Goal: Information Seeking & Learning: Find specific fact

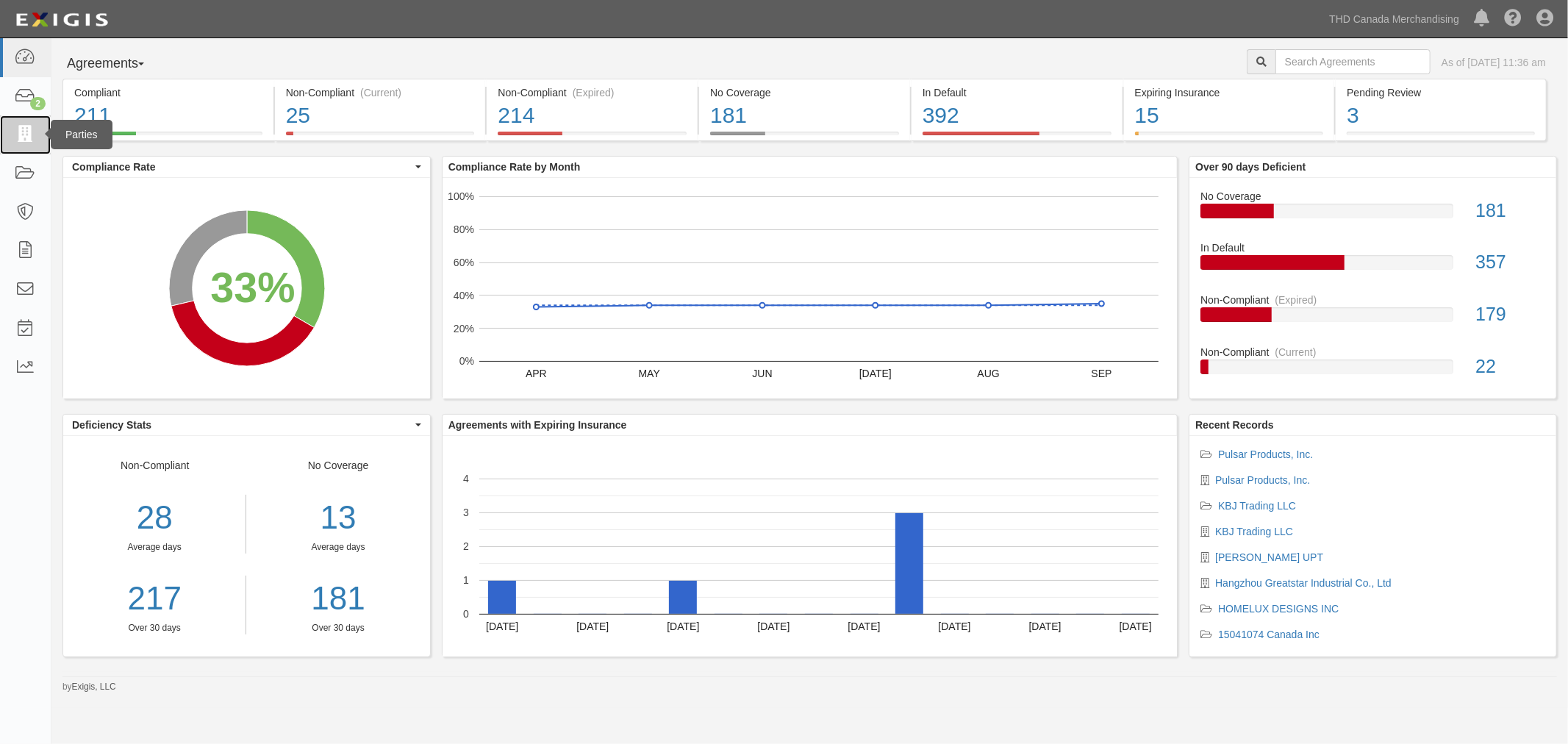
click at [15, 137] on icon at bounding box center [25, 134] width 21 height 17
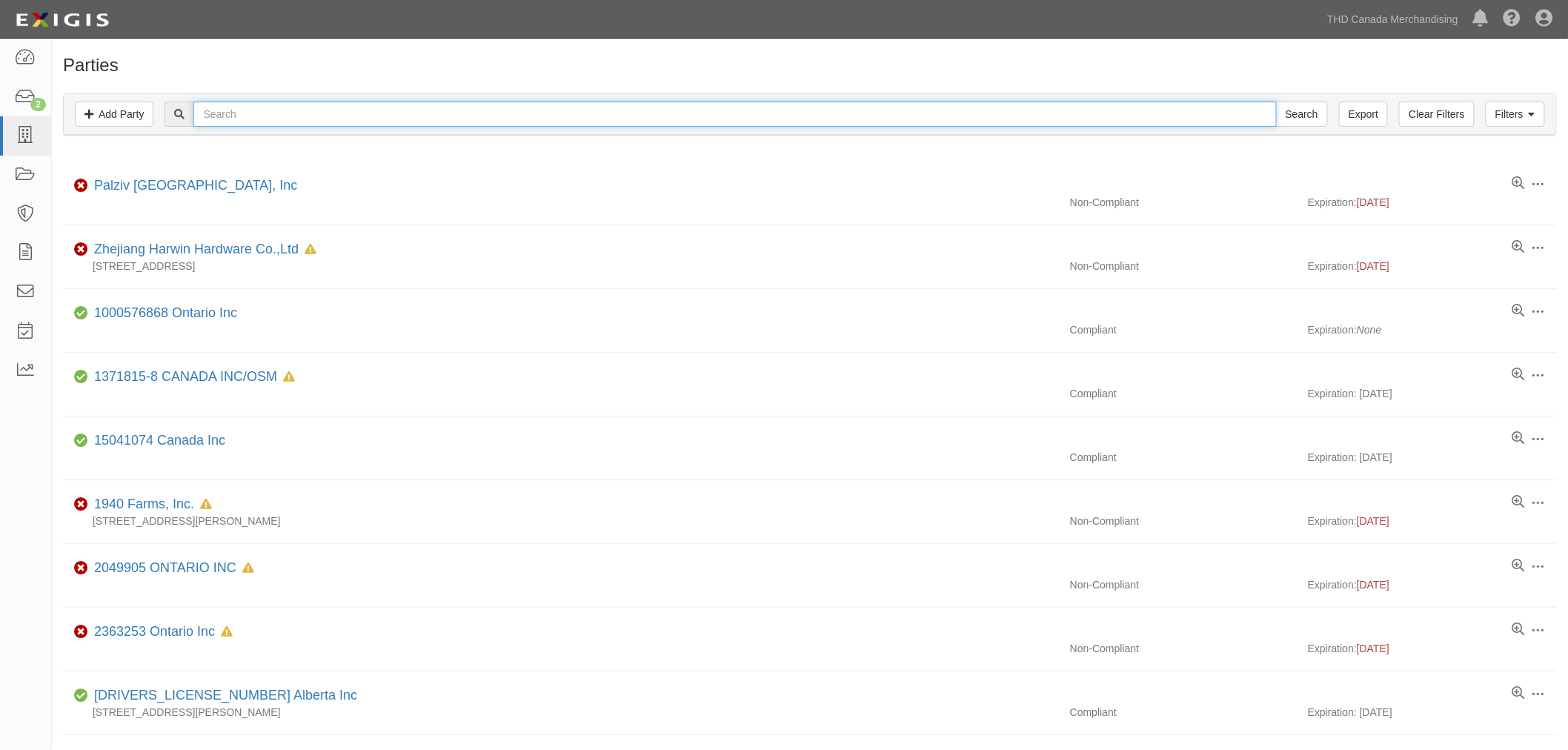
click at [404, 121] on input "text" at bounding box center [734, 113] width 1082 height 25
type input "seasonal vision"
click at [1275, 101] on input "Search" at bounding box center [1301, 113] width 52 height 25
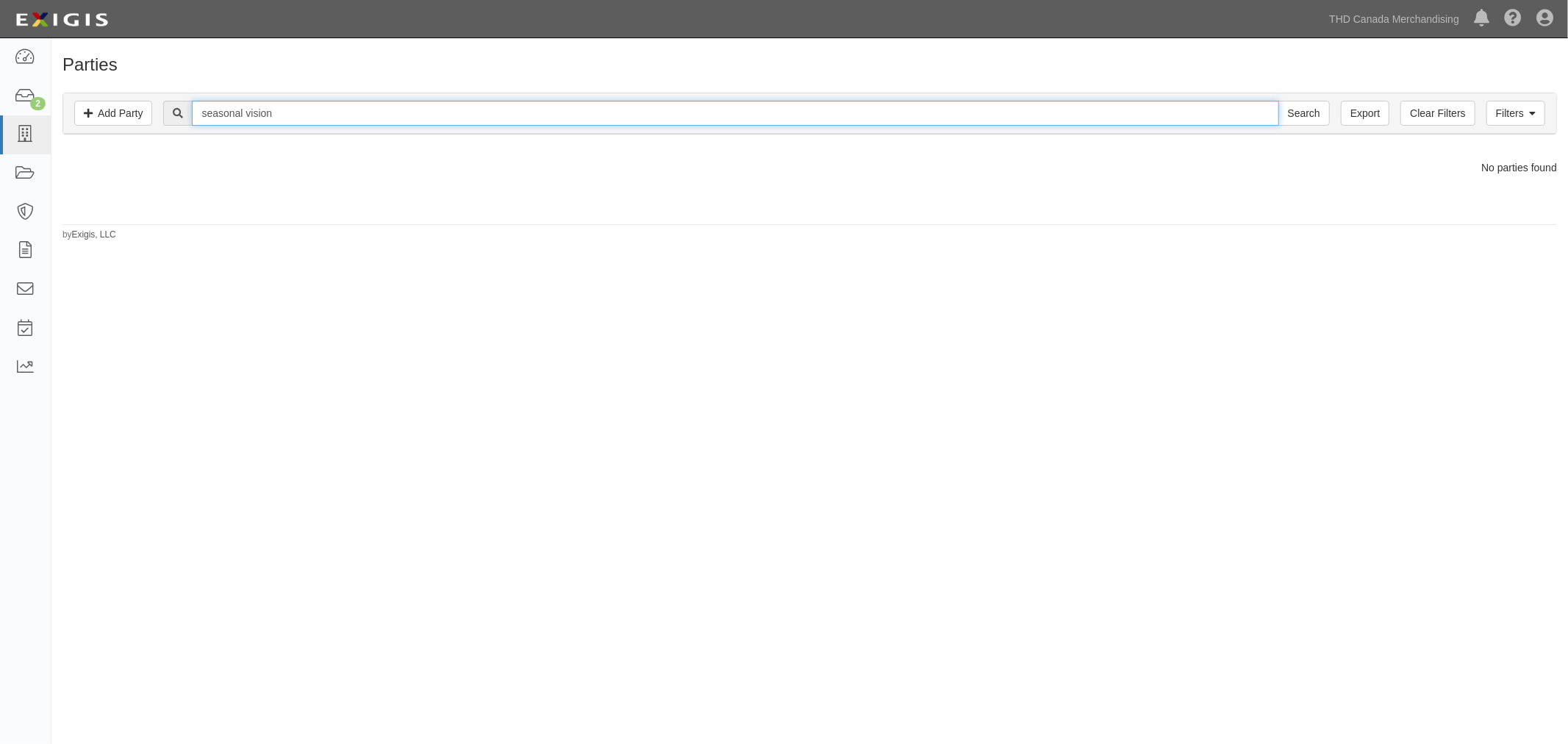
click at [298, 111] on input "seasonal vision" at bounding box center [735, 112] width 1087 height 25
click at [1342, 20] on link "THD Canada Merchandising" at bounding box center [1394, 19] width 145 height 29
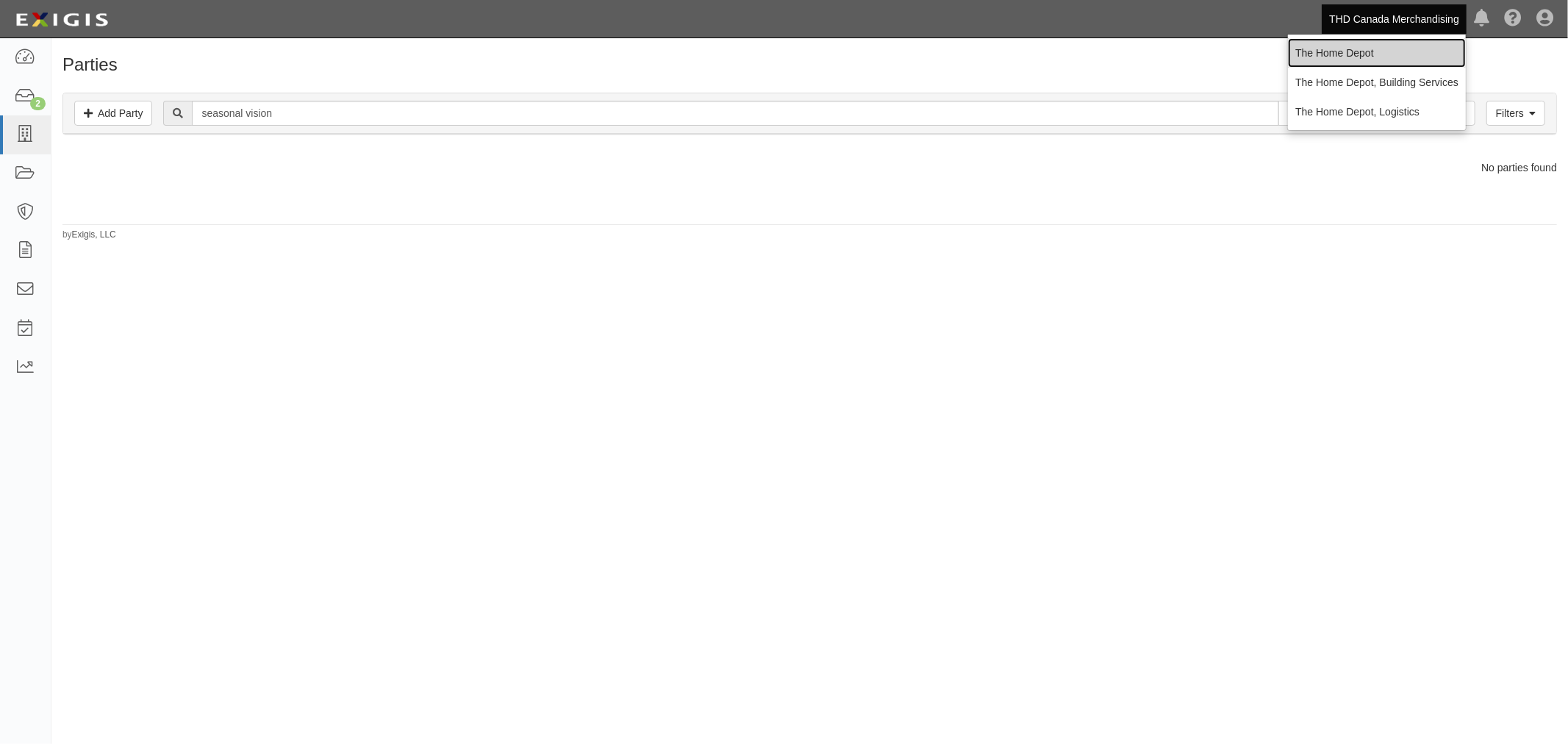
click at [1354, 63] on link "The Home Depot" at bounding box center [1377, 53] width 178 height 29
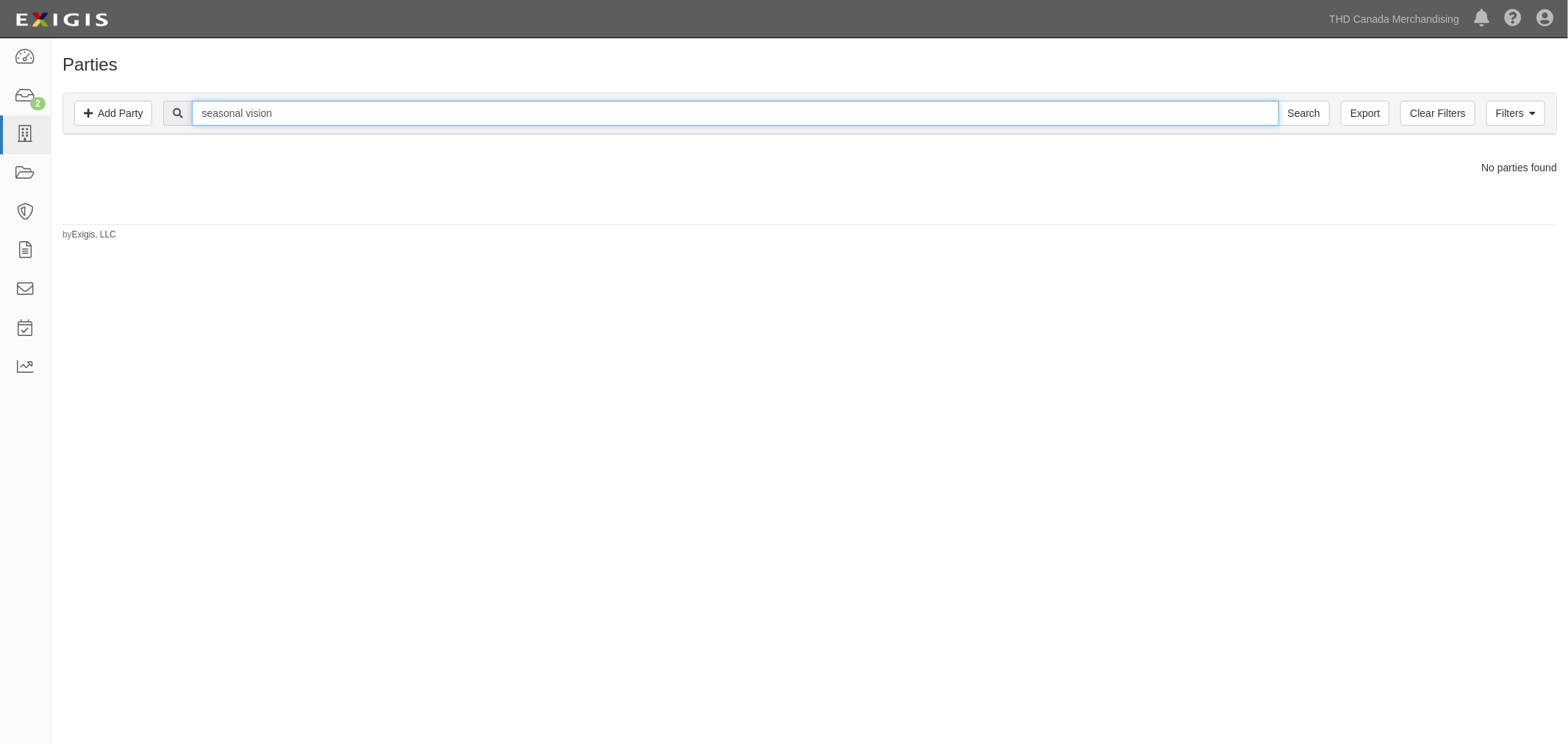
click at [289, 108] on input "seasonal vision" at bounding box center [735, 112] width 1087 height 25
click at [288, 79] on div "Parties Add Party Filters Add Party Clear Filters Export seasonal vision Search…" at bounding box center [809, 148] width 1517 height 186
click at [1054, 283] on div "Parties Add Party Filters Add Party Clear Filters Export seasonal vision Search…" at bounding box center [784, 378] width 1568 height 669
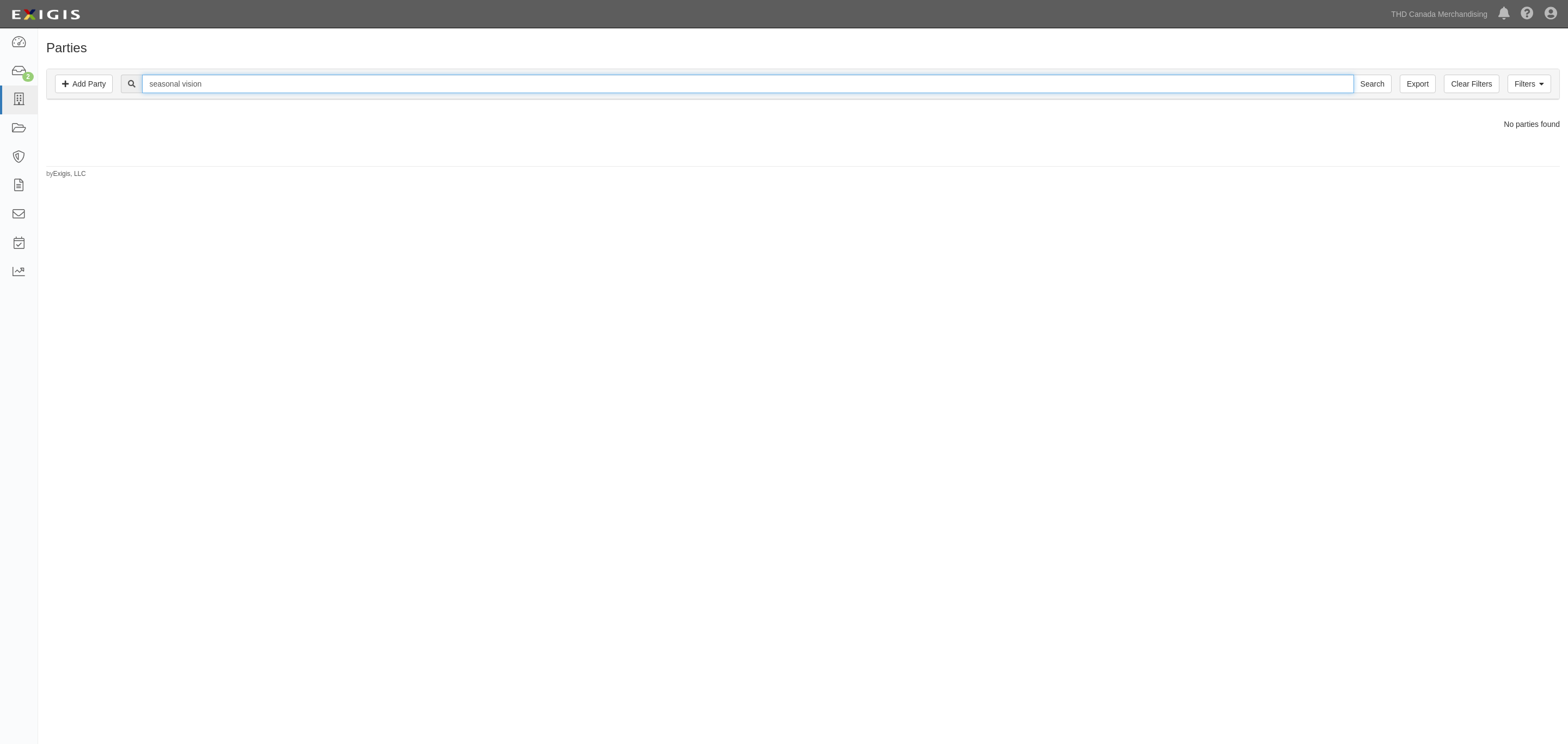
click at [209, 85] on input "seasonal vision" at bounding box center [747, 83] width 1211 height 18
type input "seasonal visions"
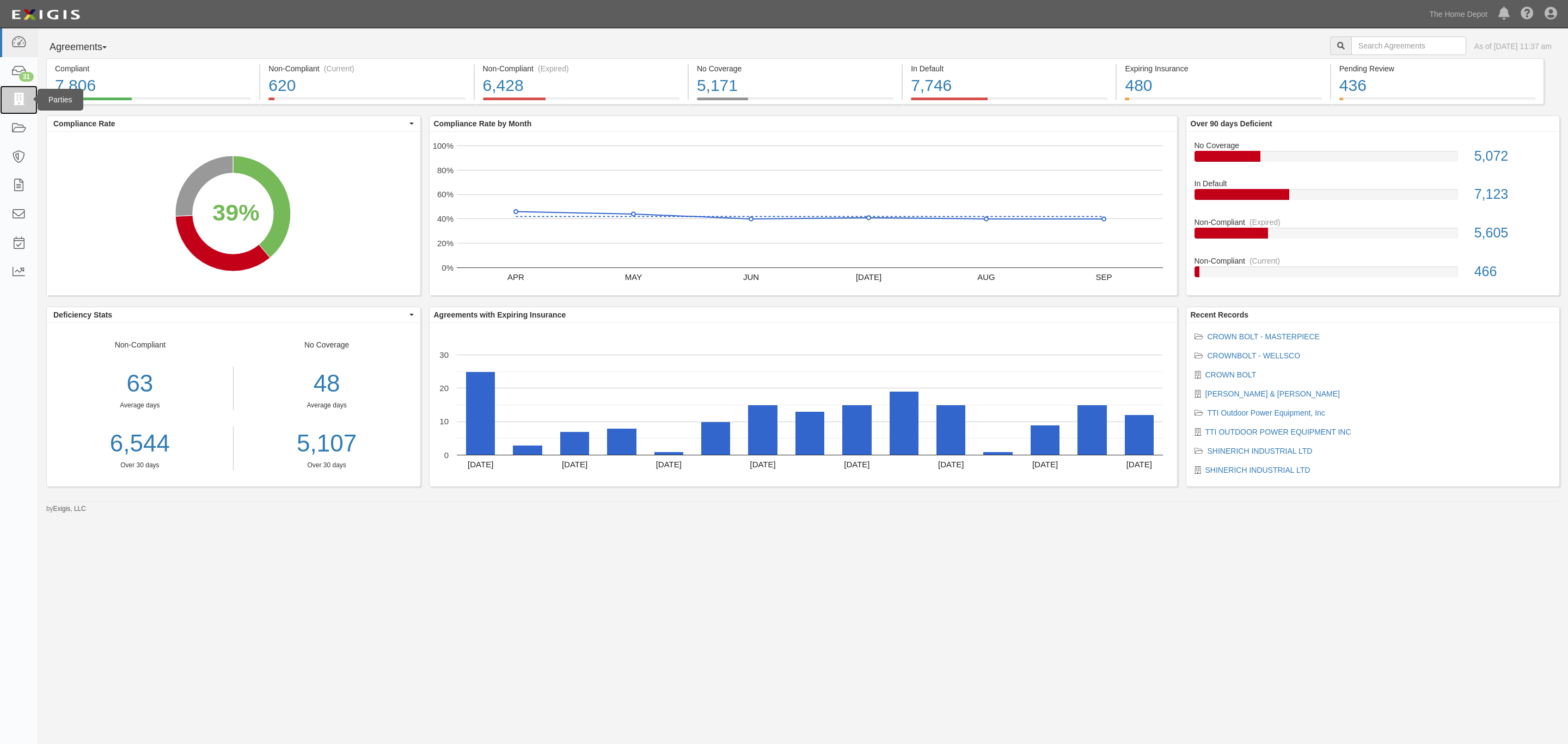
click at [11, 103] on icon at bounding box center [18, 99] width 16 height 13
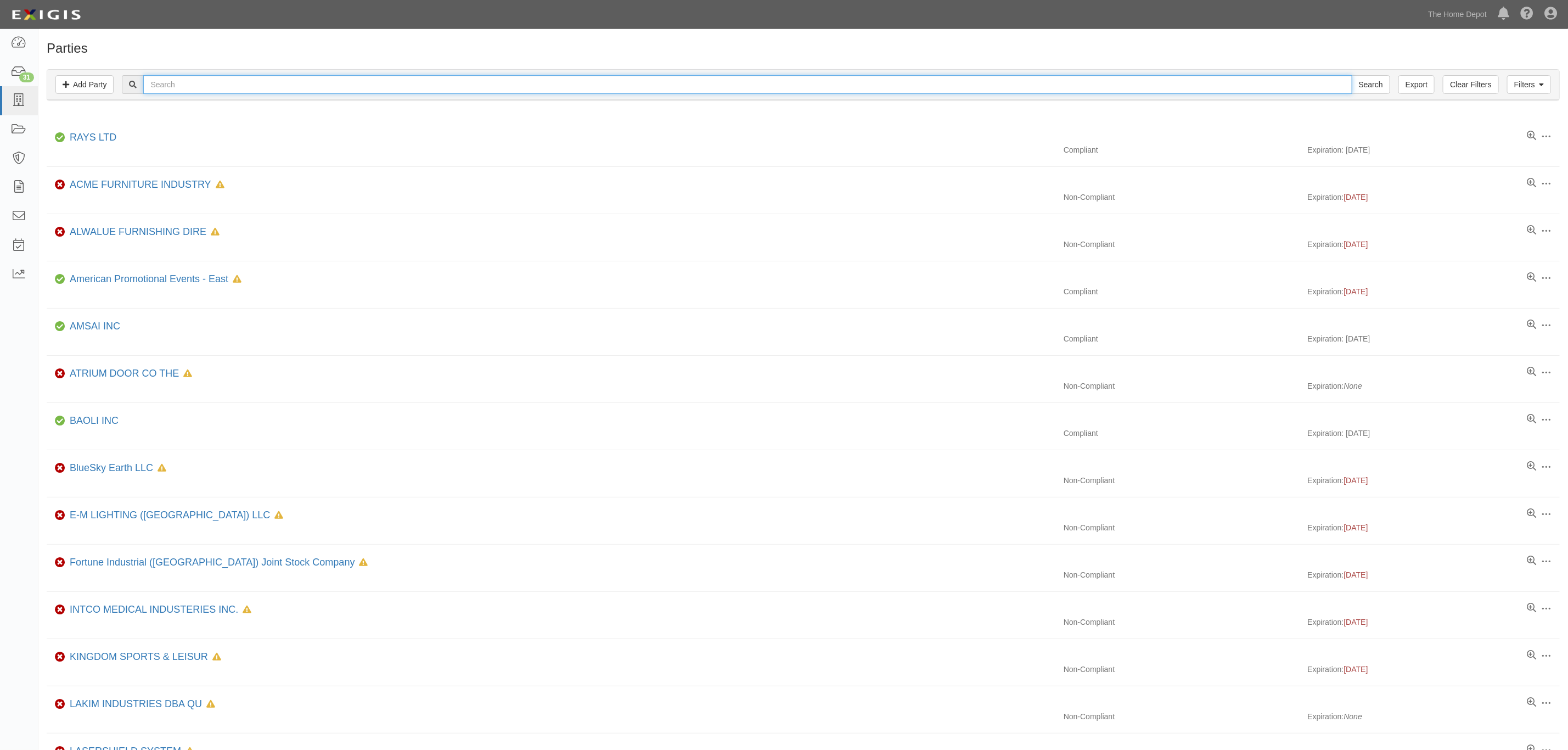
click at [278, 81] on input "text" at bounding box center [747, 84] width 1209 height 18
type input "seasonal vision"
click at [1357, 74] on div "Filters Add Party Clear Filters Export seasonal vision Search Filters" at bounding box center [803, 85] width 1512 height 30
click at [1357, 80] on input "Search" at bounding box center [1371, 84] width 38 height 18
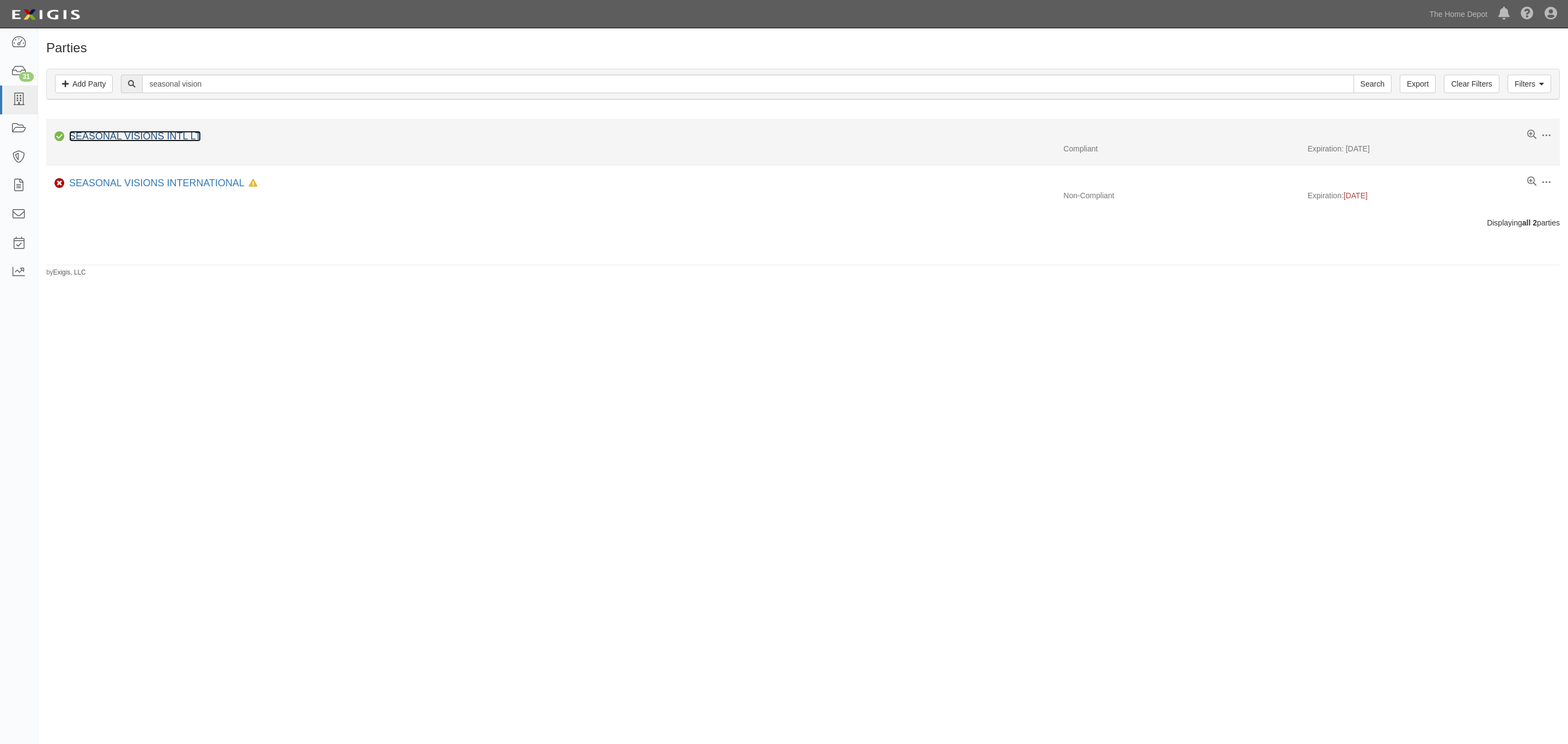
click at [187, 141] on link "SEASONAL VISIONS INTL LT" at bounding box center [135, 136] width 132 height 11
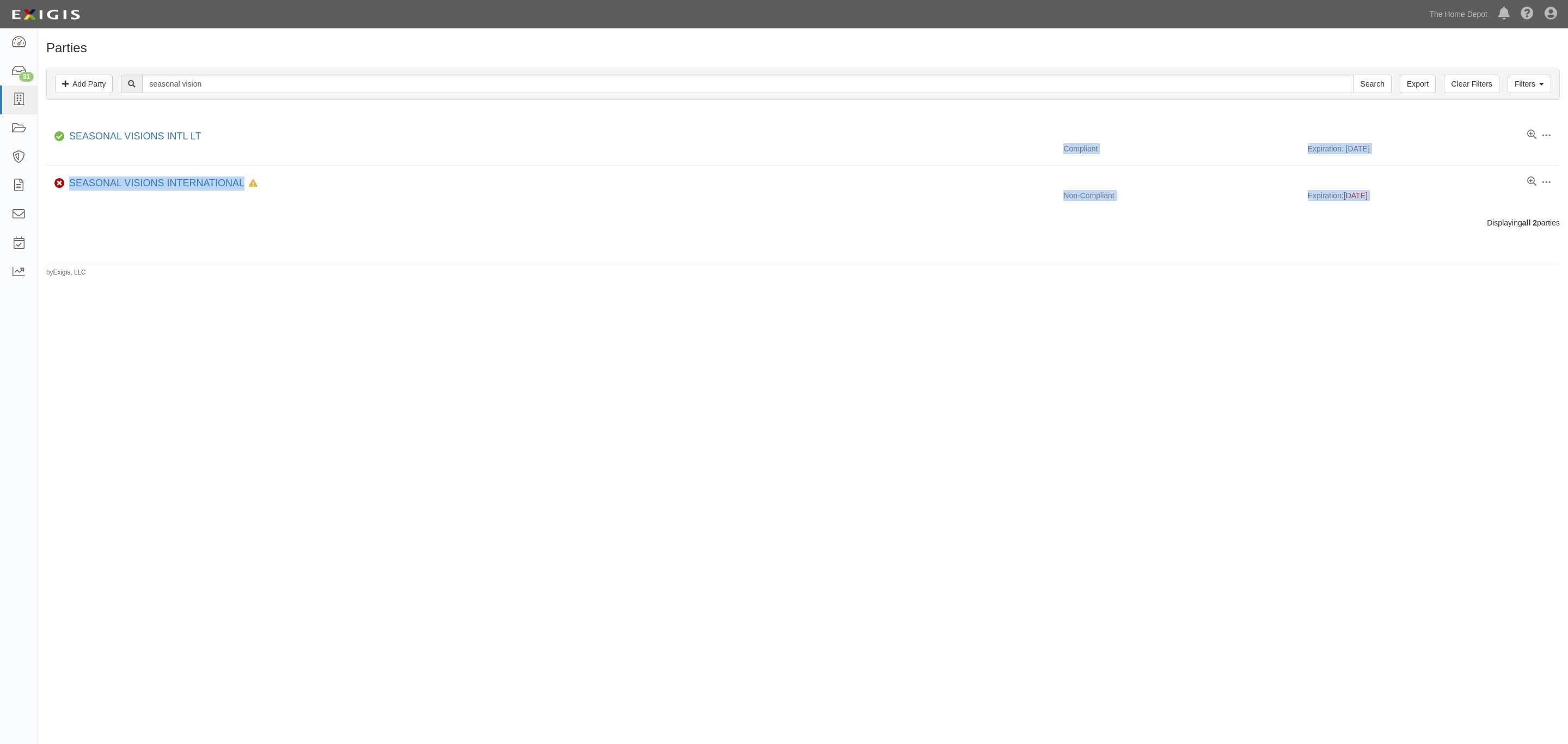
drag, startPoint x: 189, startPoint y: 156, endPoint x: 203, endPoint y: 216, distance: 61.6
click at [203, 216] on div "Parties Add Party Filters Add Party Clear Filters Export seasonal vision Search…" at bounding box center [803, 158] width 1529 height 236
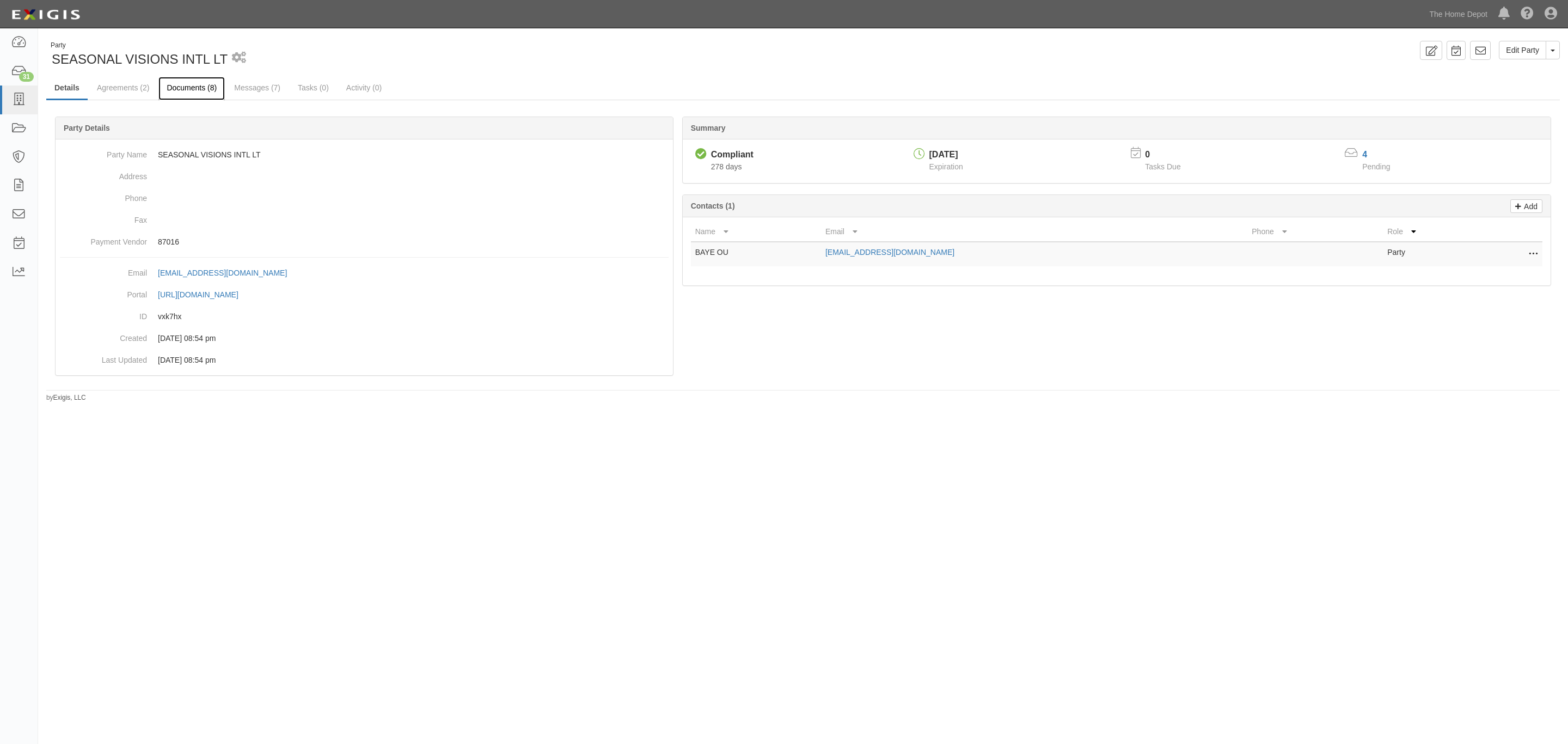
click at [211, 88] on link "Documents (8)" at bounding box center [191, 89] width 66 height 24
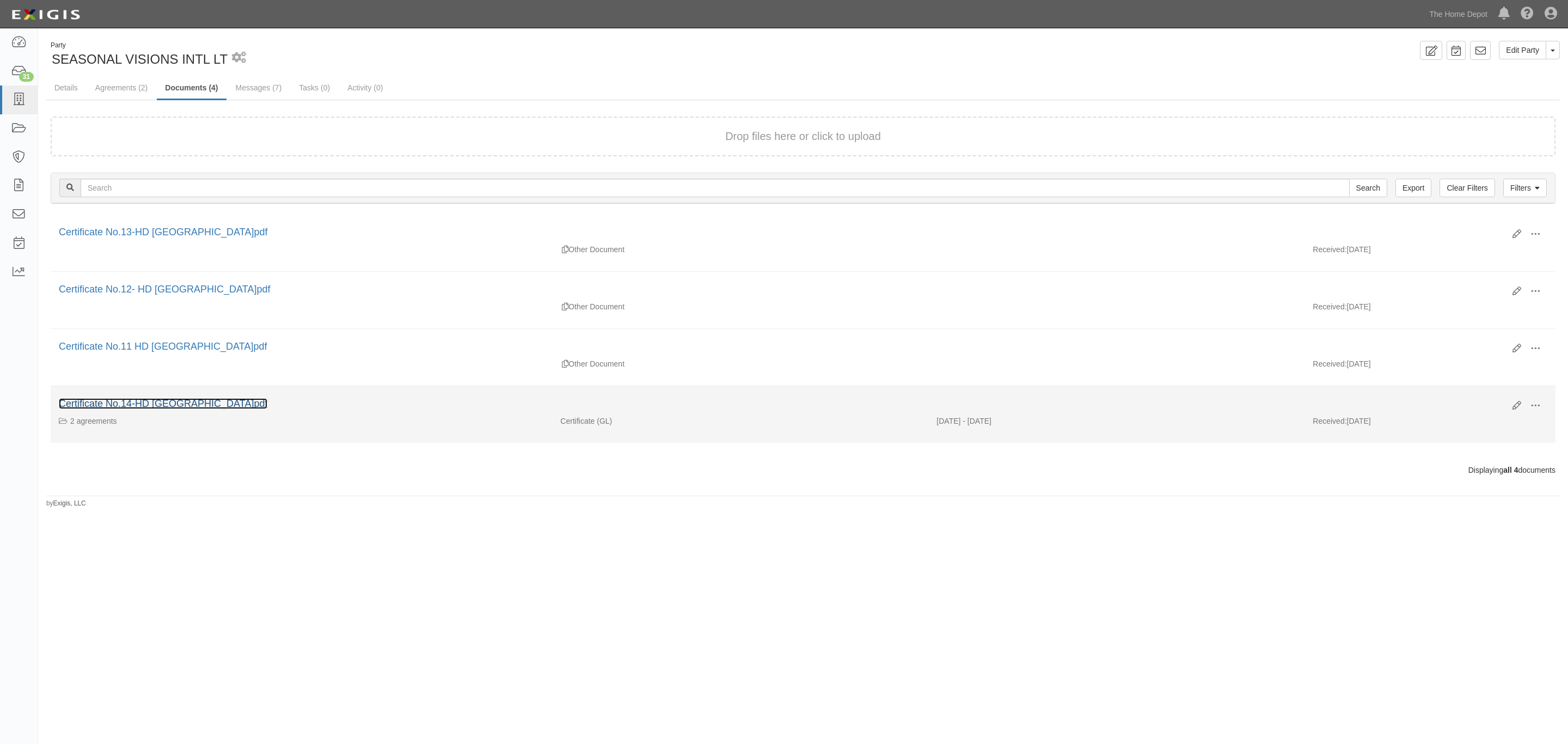
click at [152, 409] on link "Certificate No.14-HD [GEOGRAPHIC_DATA]pdf" at bounding box center [163, 404] width 208 height 11
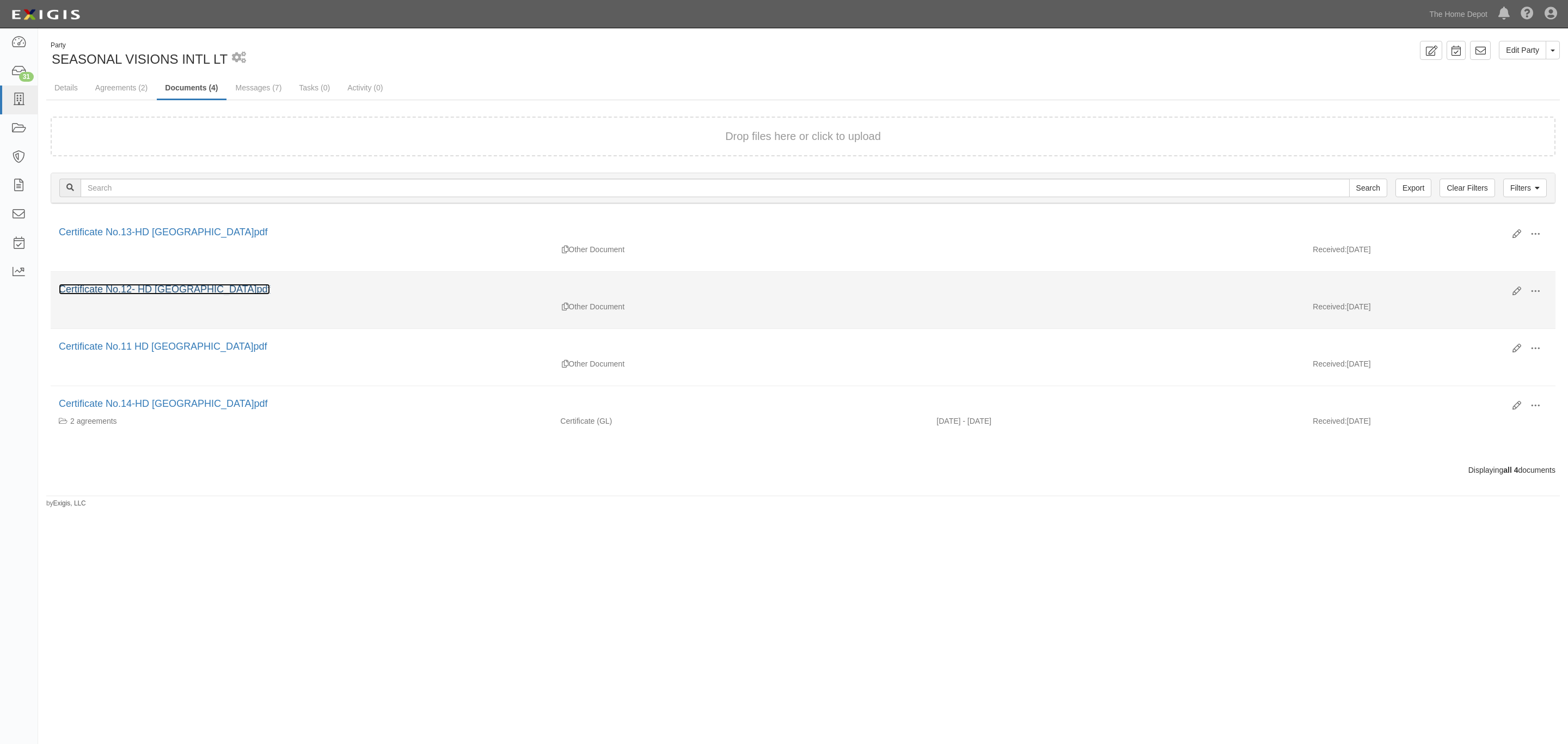
click at [170, 295] on link "Certificate No.12- HD [GEOGRAPHIC_DATA]pdf" at bounding box center [164, 289] width 211 height 11
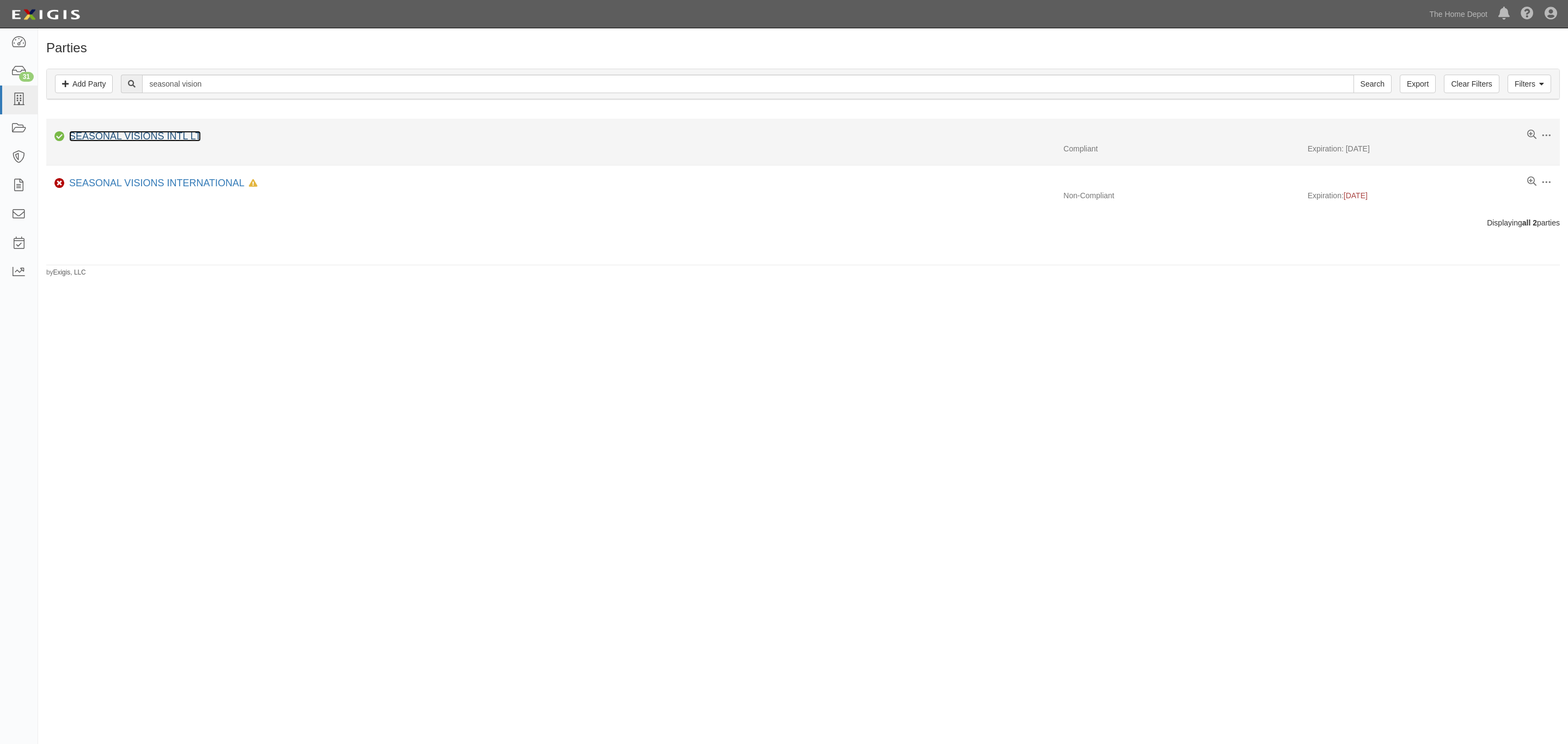
click at [156, 134] on link "SEASONAL VISIONS INTL LT" at bounding box center [135, 136] width 132 height 11
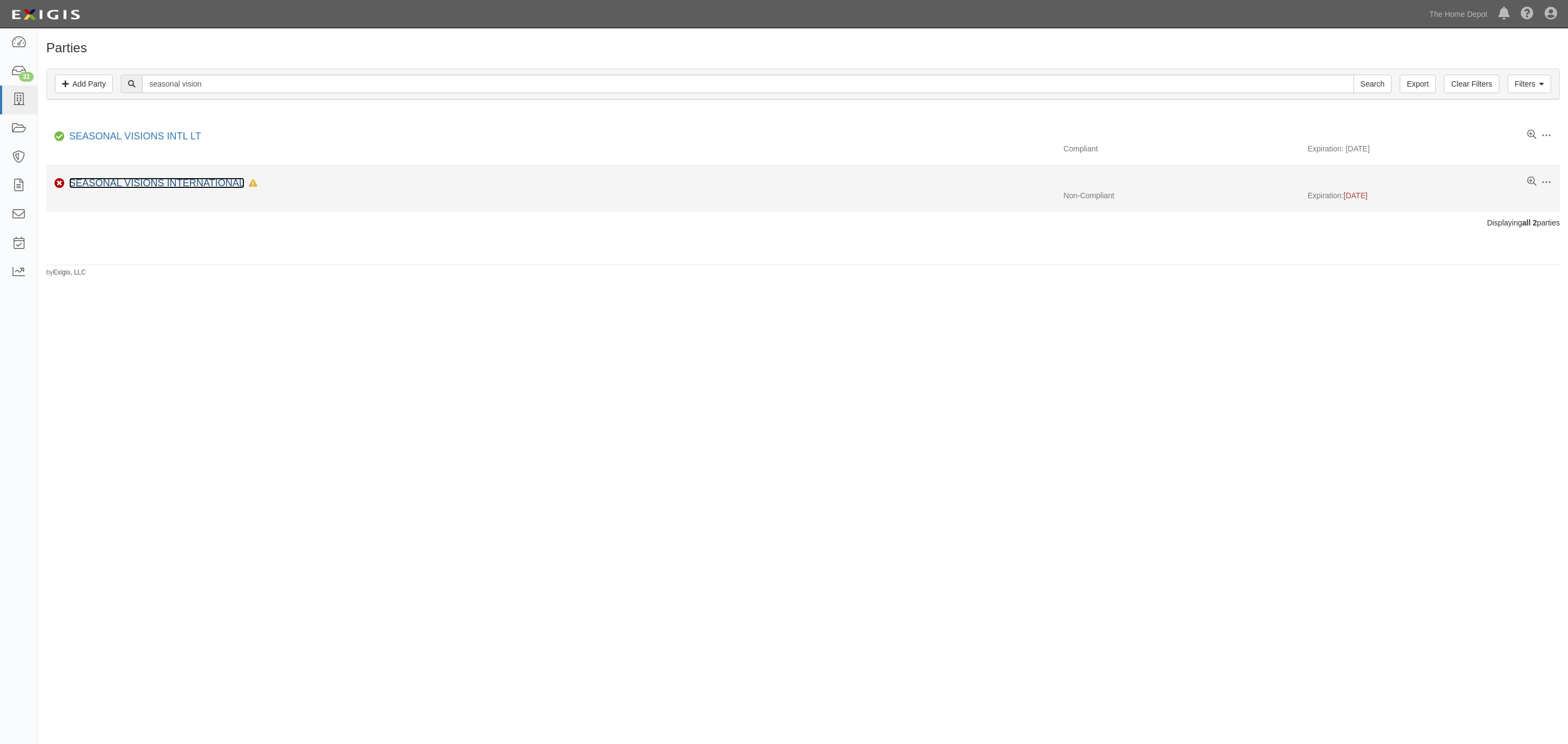
click at [144, 189] on link "SEASONAL VISIONS INTERNATIONAL" at bounding box center [156, 183] width 175 height 11
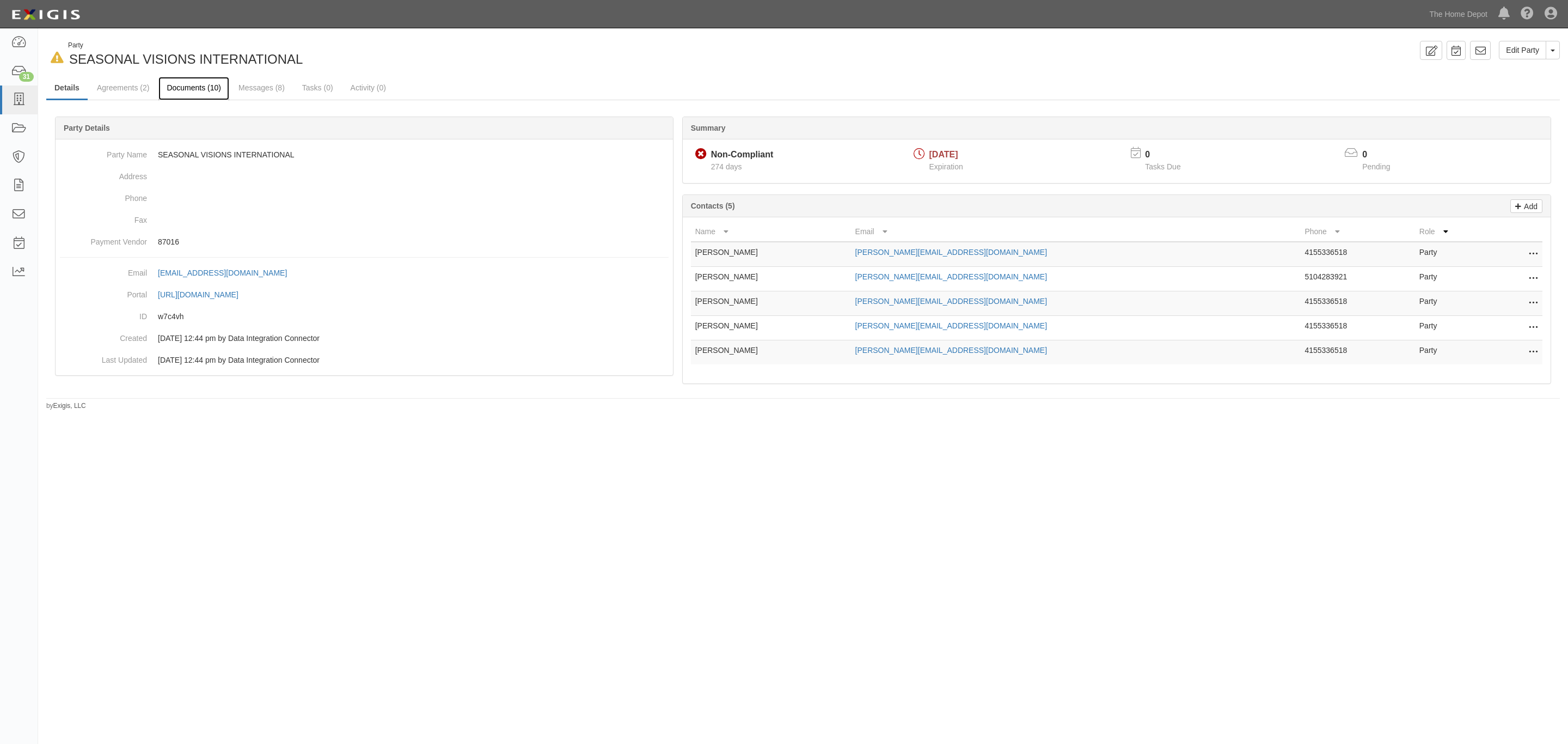
click at [193, 87] on link "Documents (10)" at bounding box center [193, 89] width 71 height 24
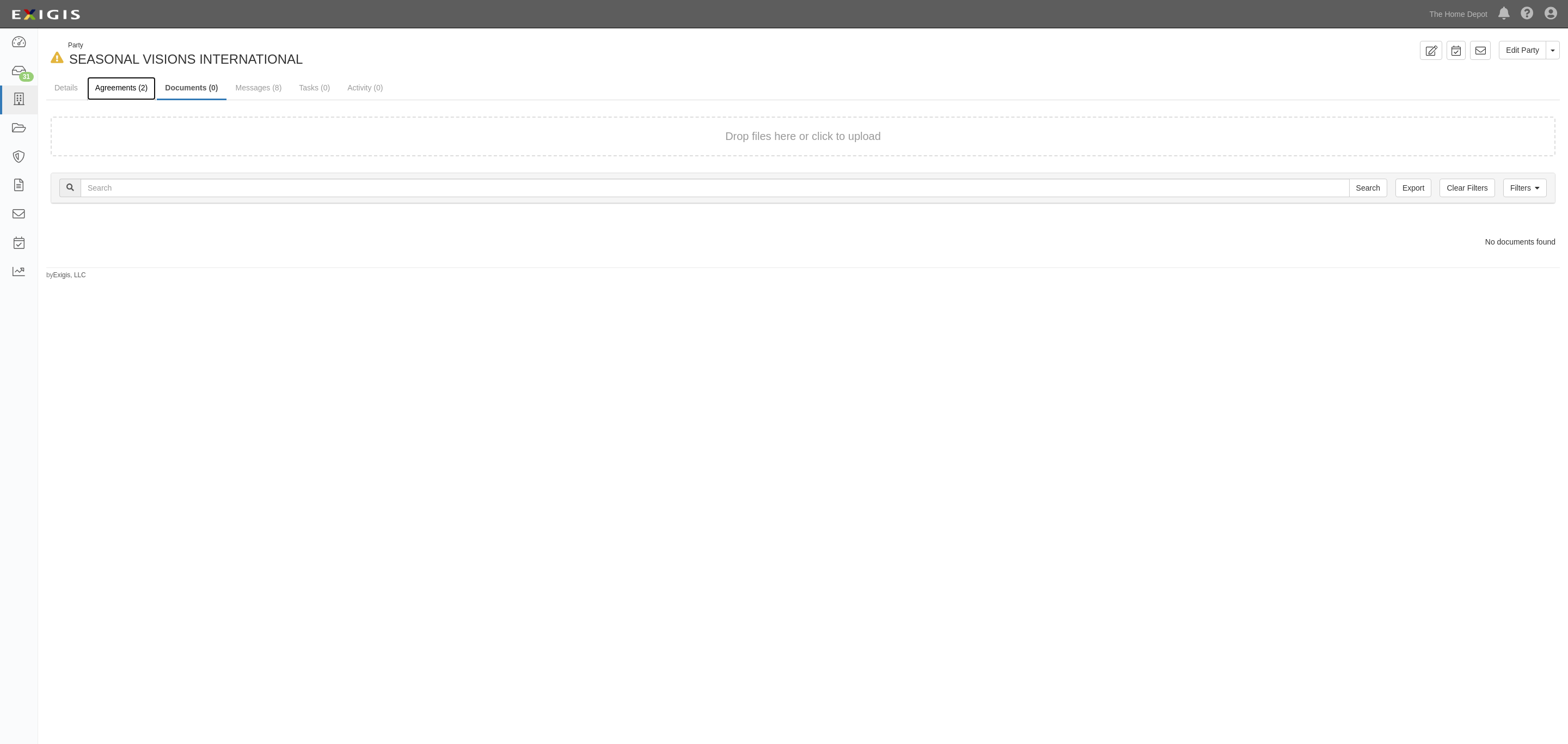
click at [115, 89] on link "Agreements (2)" at bounding box center [121, 89] width 68 height 24
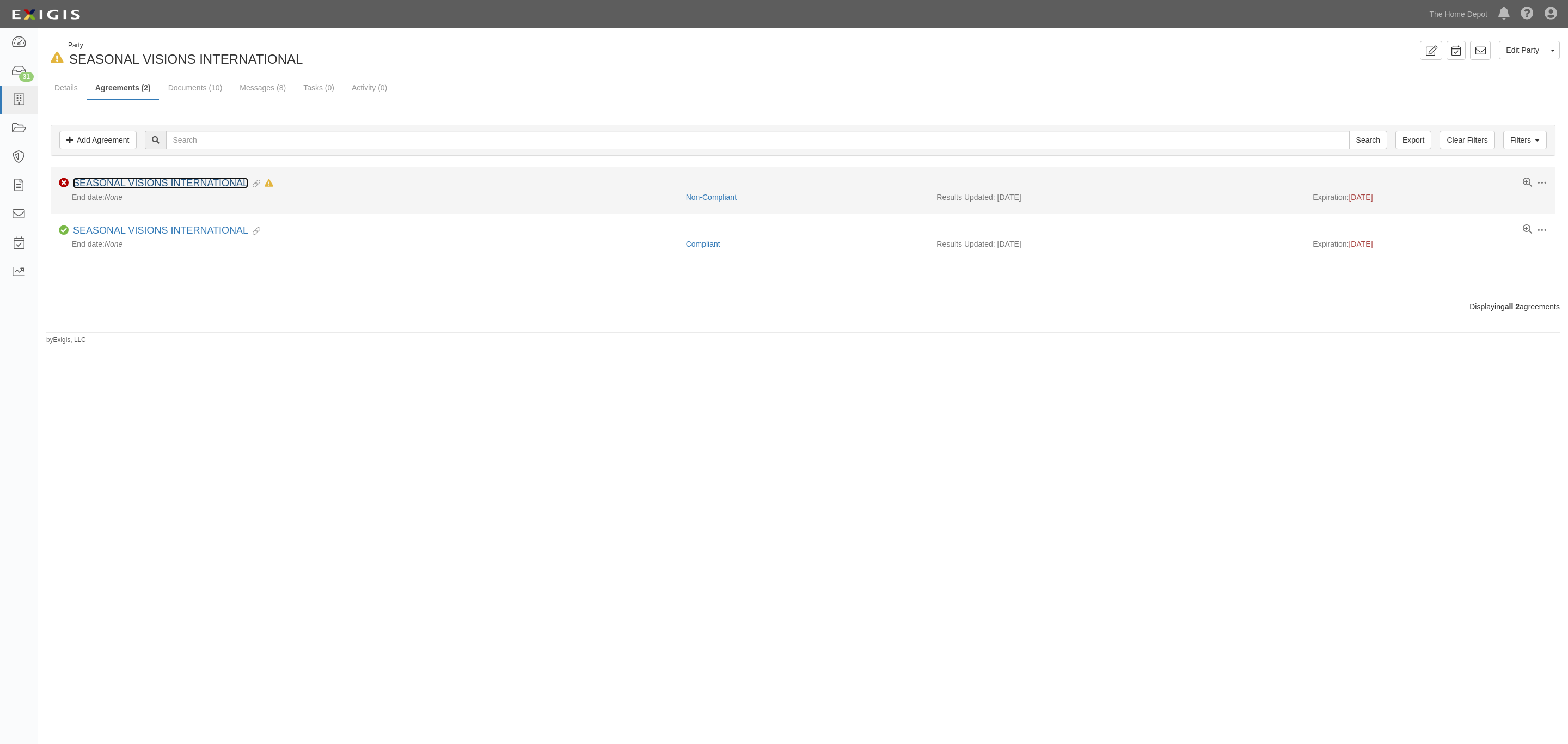
click at [177, 183] on link "SEASONAL VISIONS INTERNATIONAL" at bounding box center [160, 183] width 175 height 11
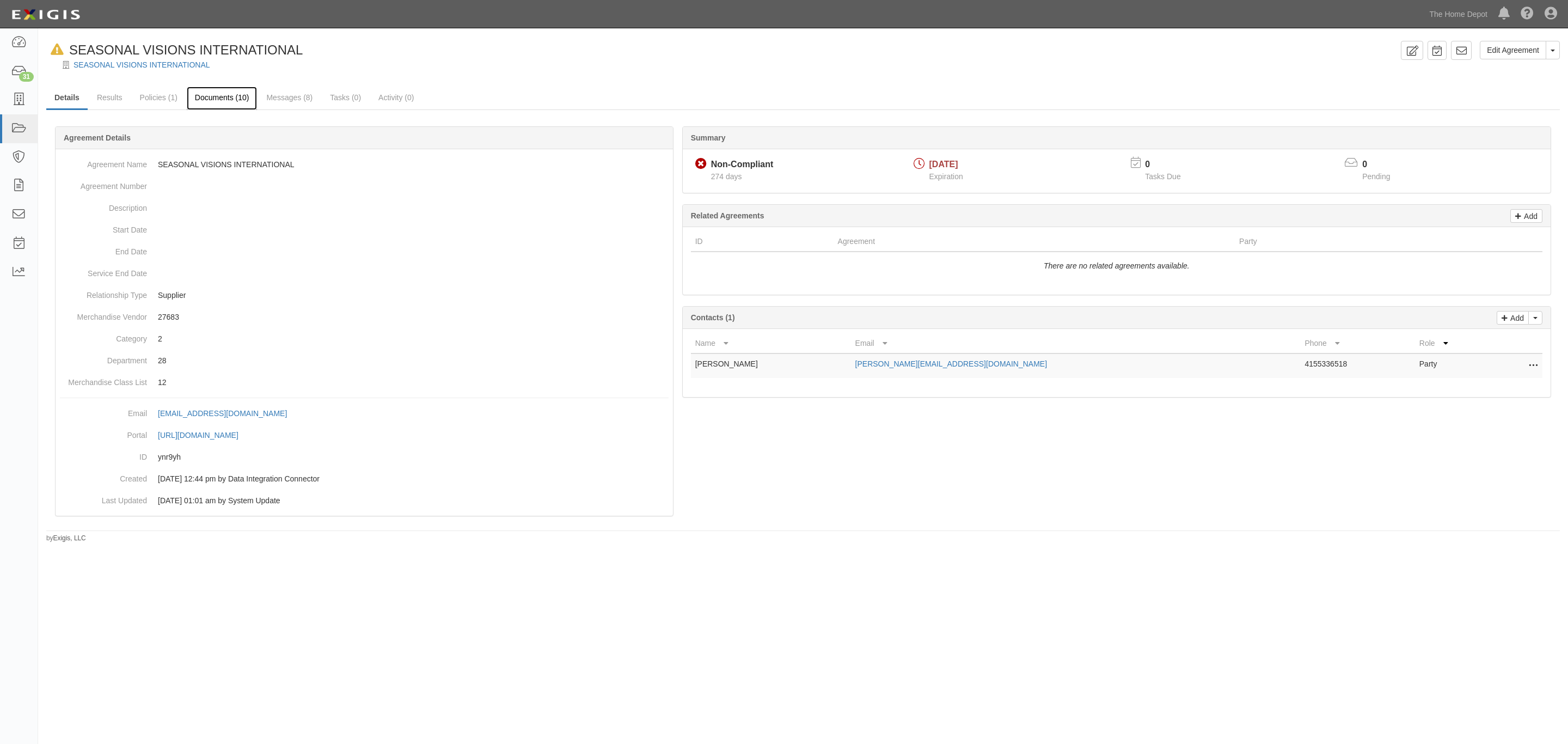
click at [231, 97] on link "Documents (10)" at bounding box center [222, 98] width 71 height 24
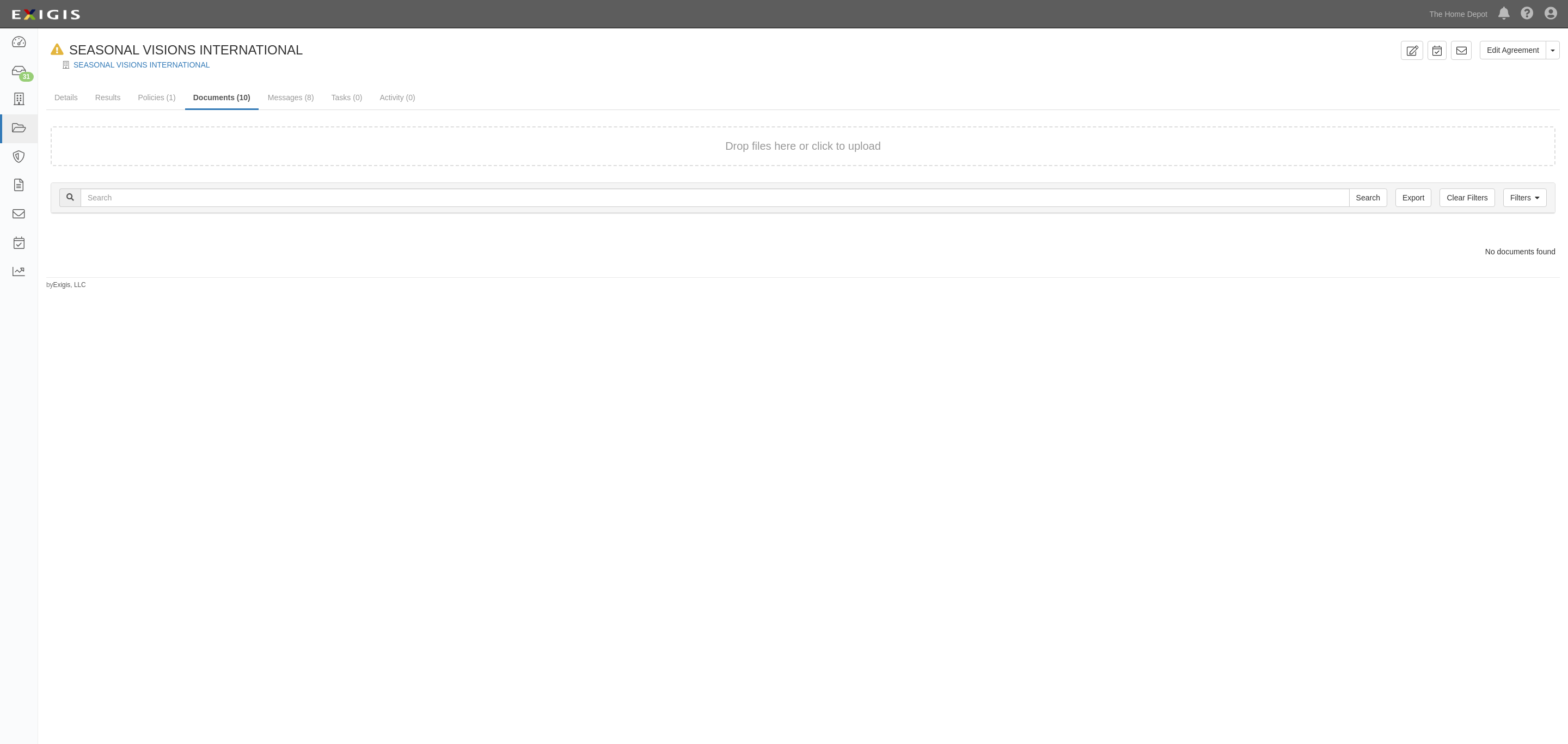
click at [242, 264] on div "Drop files here or click to upload Filters Clear Filters Export Search Filters …" at bounding box center [803, 192] width 1513 height 164
click at [67, 103] on link "Details" at bounding box center [66, 98] width 40 height 24
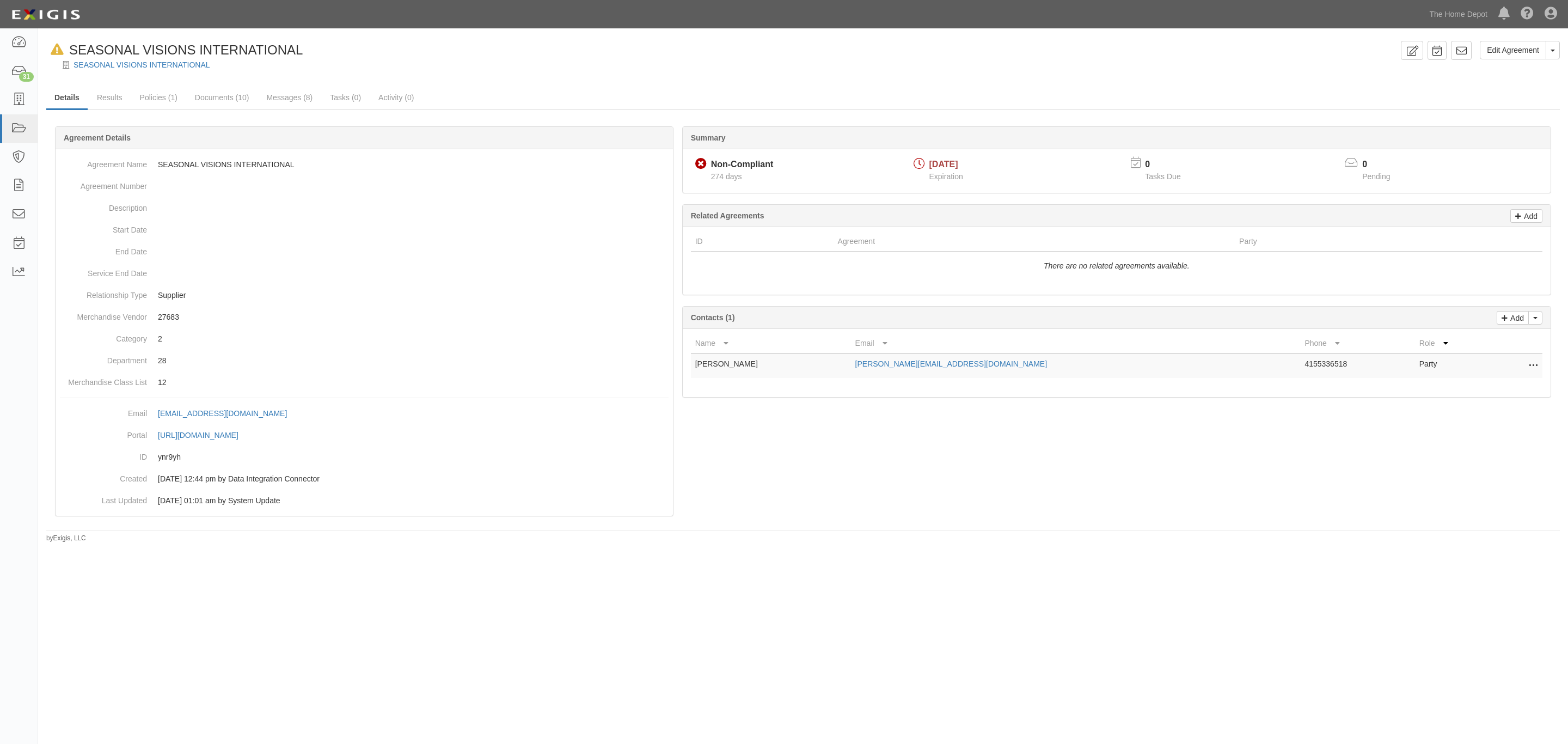
click at [817, 481] on div at bounding box center [803, 335] width 1513 height 384
click at [461, 45] on div "In Default since [DATE] SEASONAL VISIONS INTERNATIONAL" at bounding box center [721, 49] width 1350 height 18
click at [241, 101] on link "Documents (10)" at bounding box center [222, 98] width 71 height 24
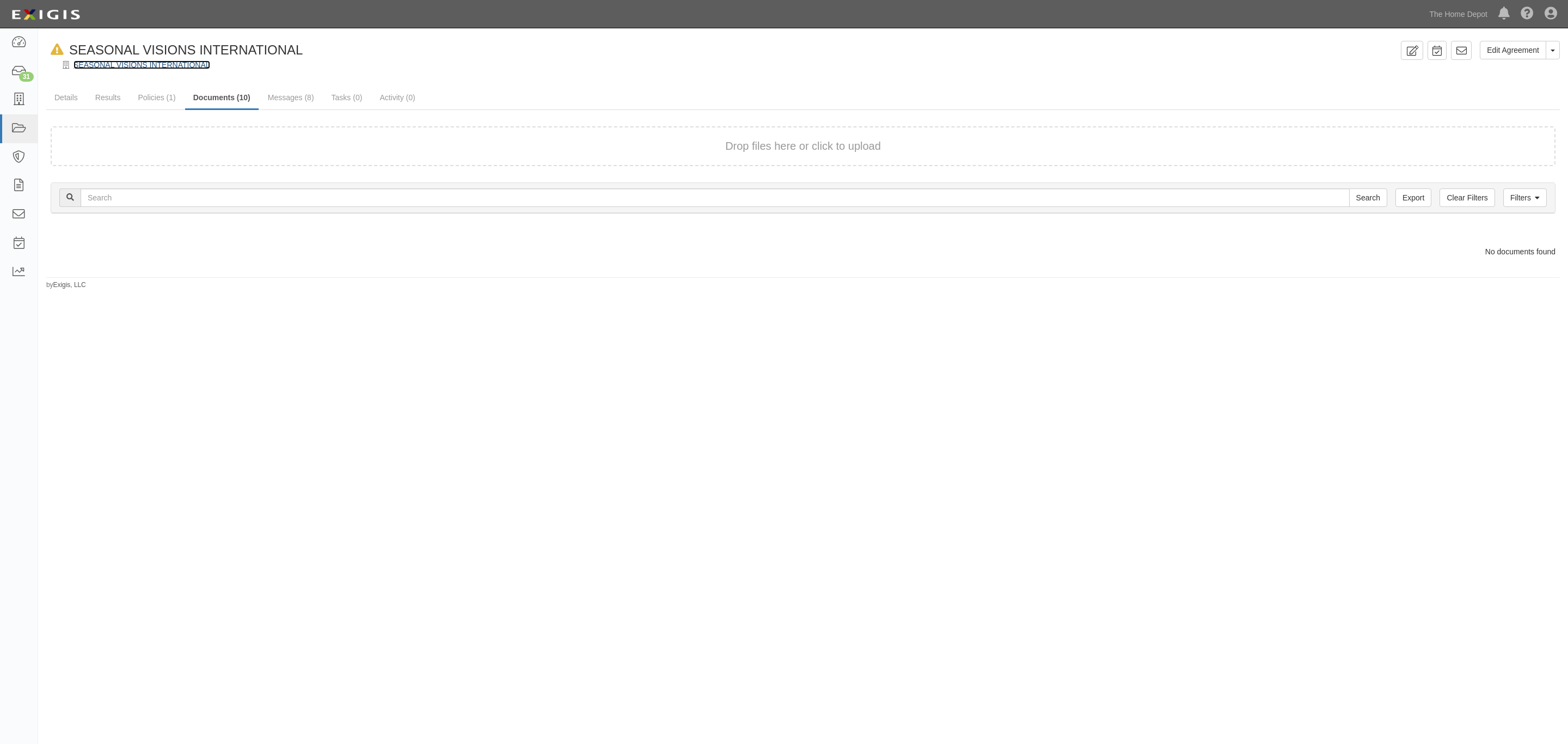
click at [99, 64] on link "SEASONAL VISIONS INTERNATIONAL" at bounding box center [142, 64] width 137 height 9
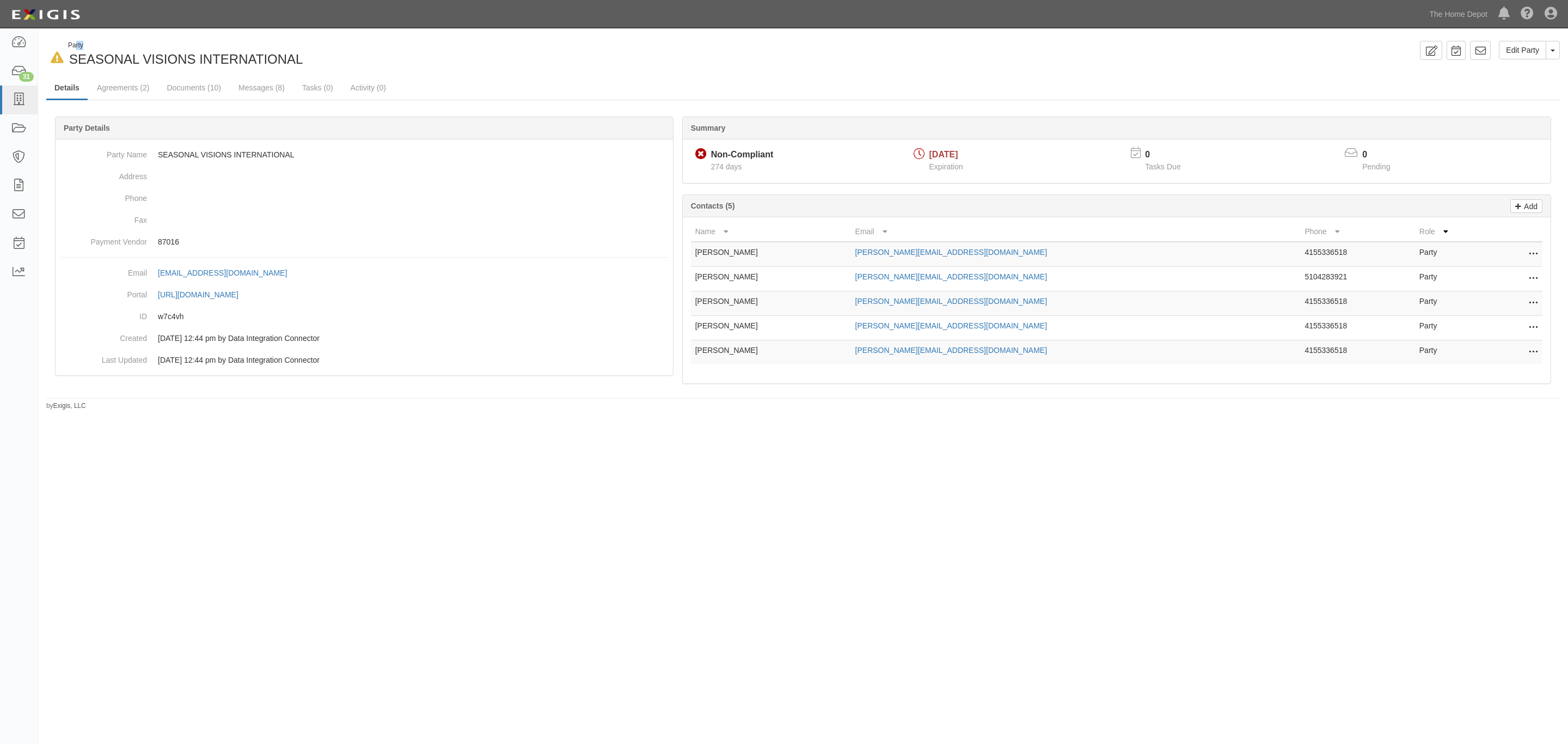
drag, startPoint x: 76, startPoint y: 45, endPoint x: 82, endPoint y: 46, distance: 6.1
click at [82, 46] on div "Party" at bounding box center [185, 45] width 235 height 9
click at [72, 47] on div "Party" at bounding box center [185, 45] width 235 height 9
drag, startPoint x: 71, startPoint y: 60, endPoint x: 314, endPoint y: 55, distance: 243.1
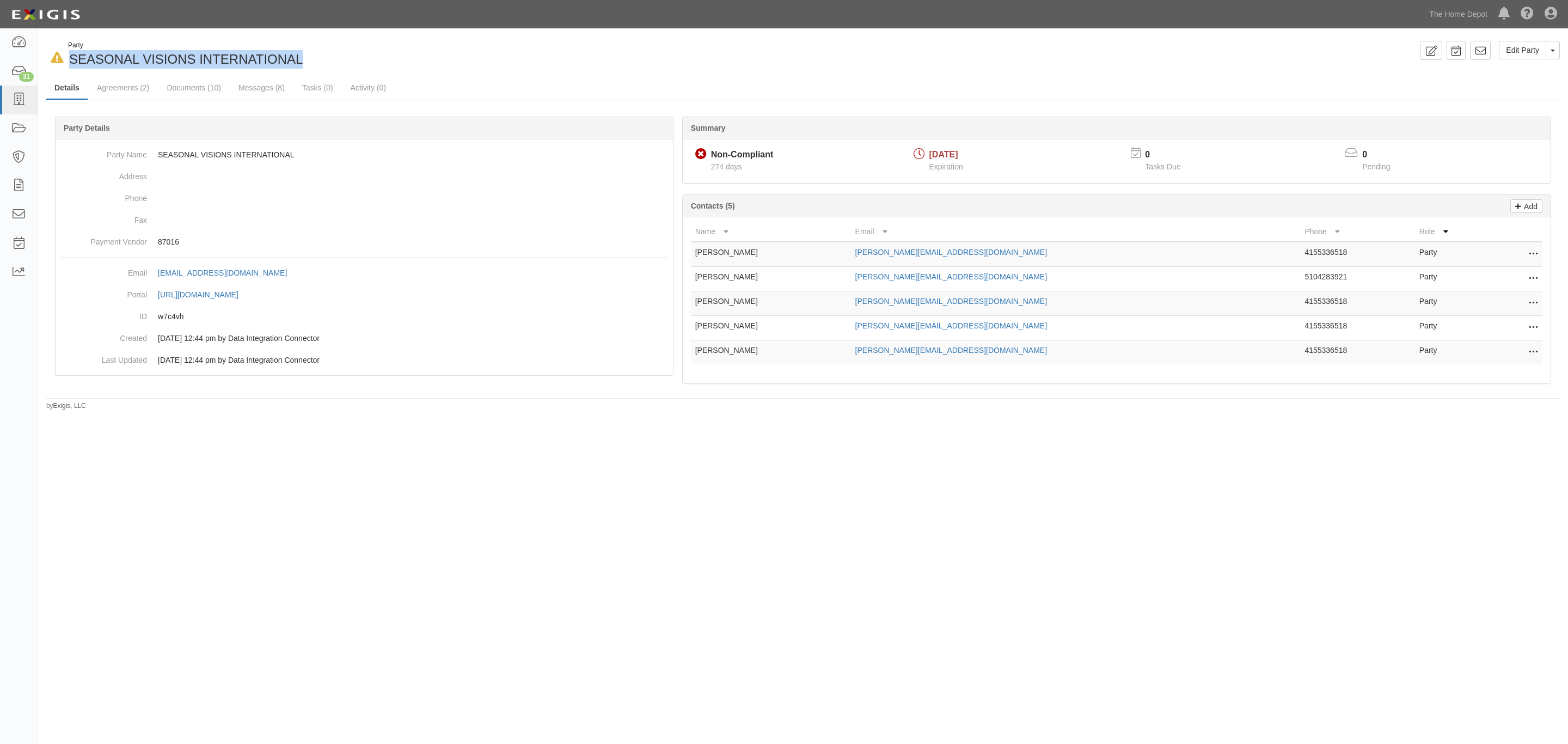
click at [312, 55] on div "In Default since 01/21/2025 Party SEASONAL VISIONS INTERNATIONAL" at bounding box center [420, 54] width 749 height 28
click at [314, 55] on div "In Default since 01/21/2025 Party SEASONAL VISIONS INTERNATIONAL" at bounding box center [420, 54] width 749 height 28
click at [203, 91] on link "Documents (10)" at bounding box center [193, 89] width 71 height 24
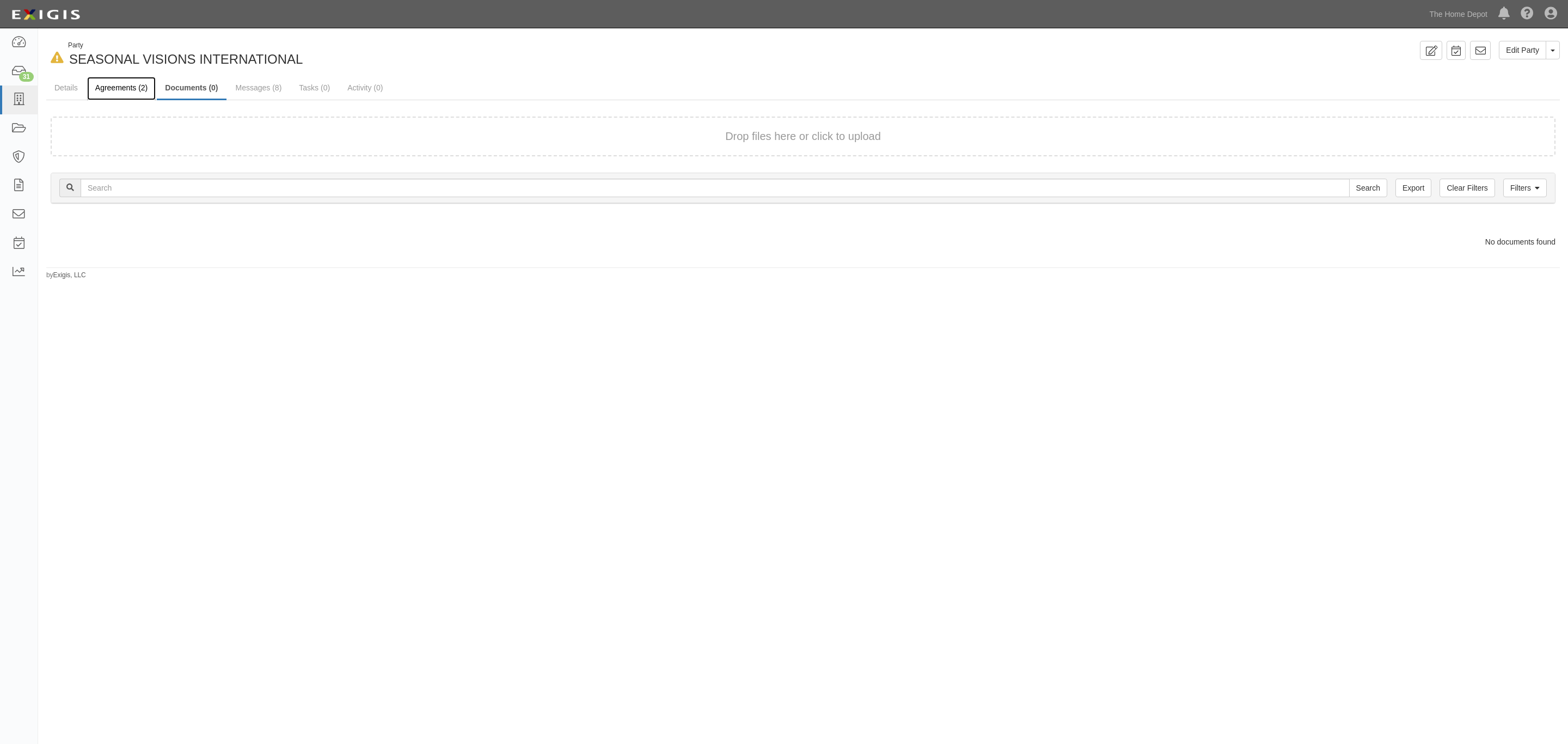
click at [97, 83] on link "Agreements (2)" at bounding box center [121, 89] width 68 height 24
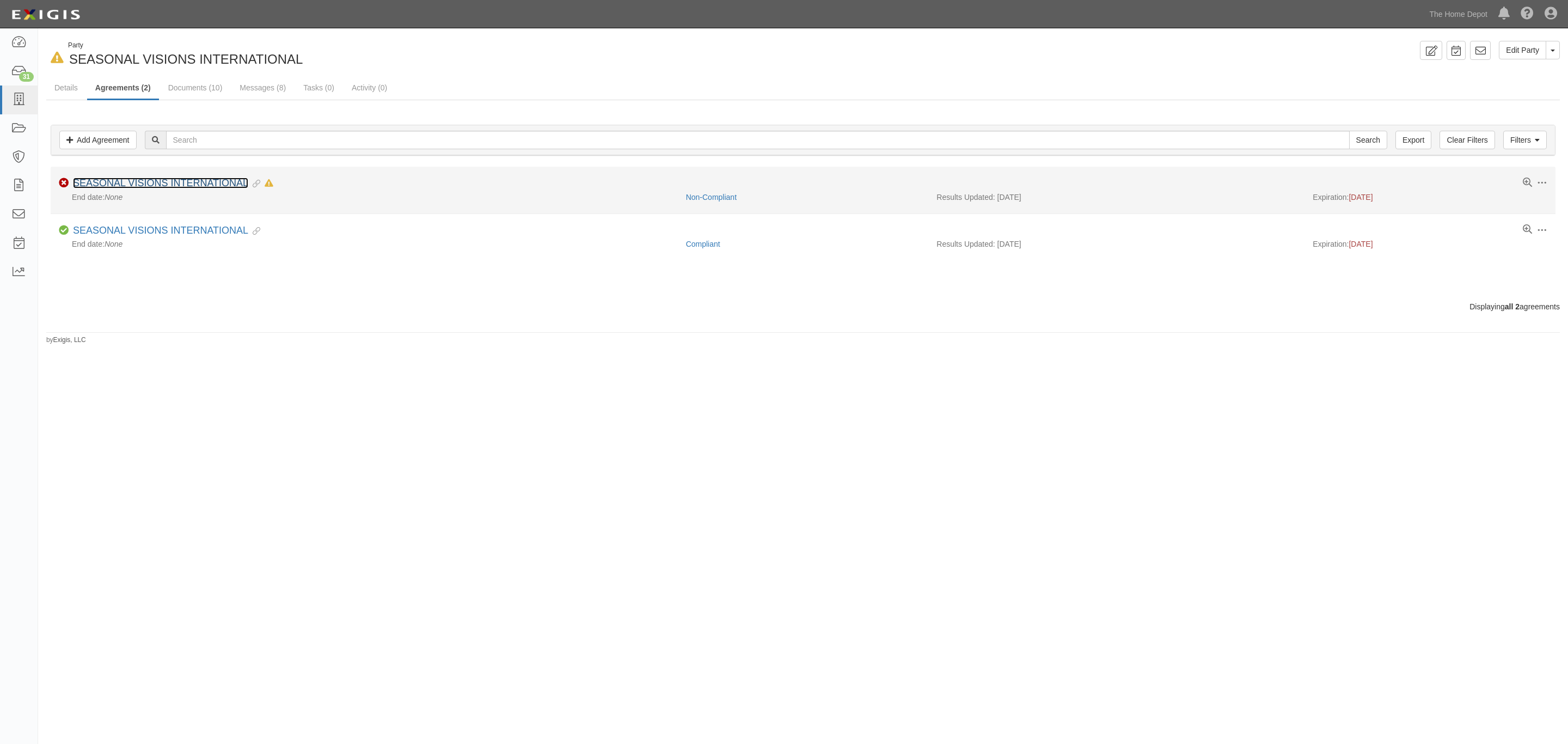
click at [181, 186] on link "SEASONAL VISIONS INTERNATIONAL" at bounding box center [160, 183] width 175 height 11
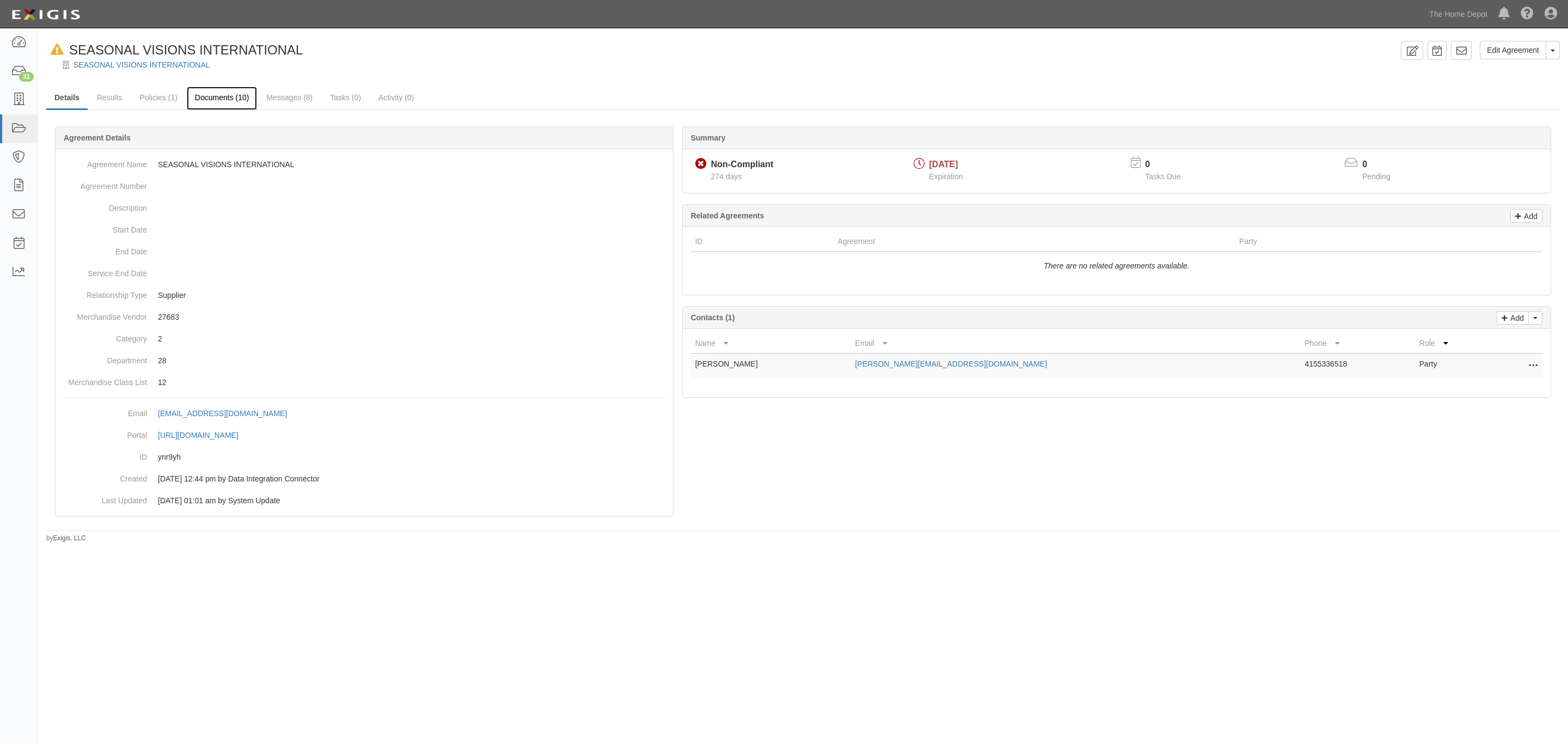
click at [224, 97] on link "Documents (10)" at bounding box center [222, 98] width 71 height 24
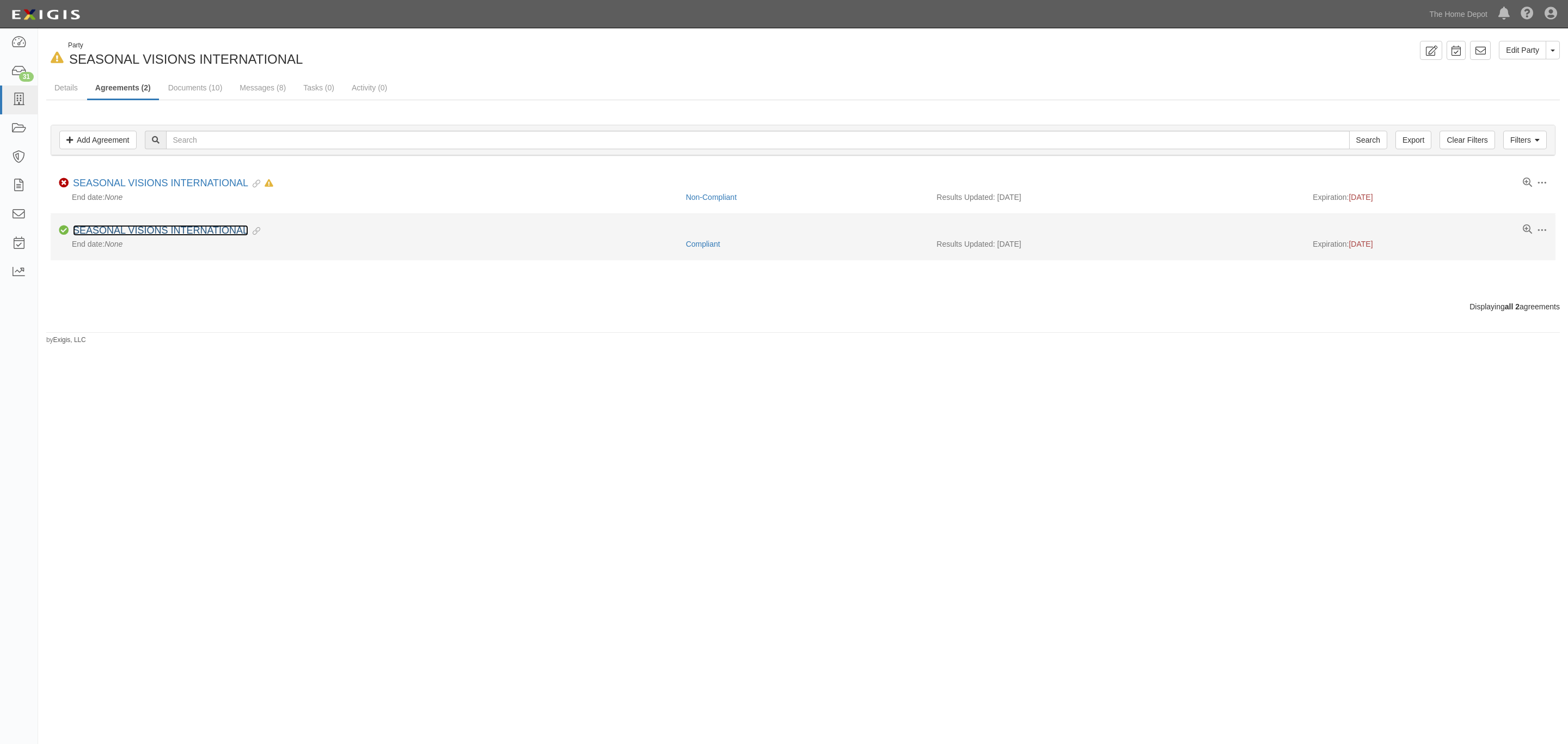
click at [160, 231] on link "SEASONAL VISIONS INTERNATIONAL" at bounding box center [160, 231] width 175 height 11
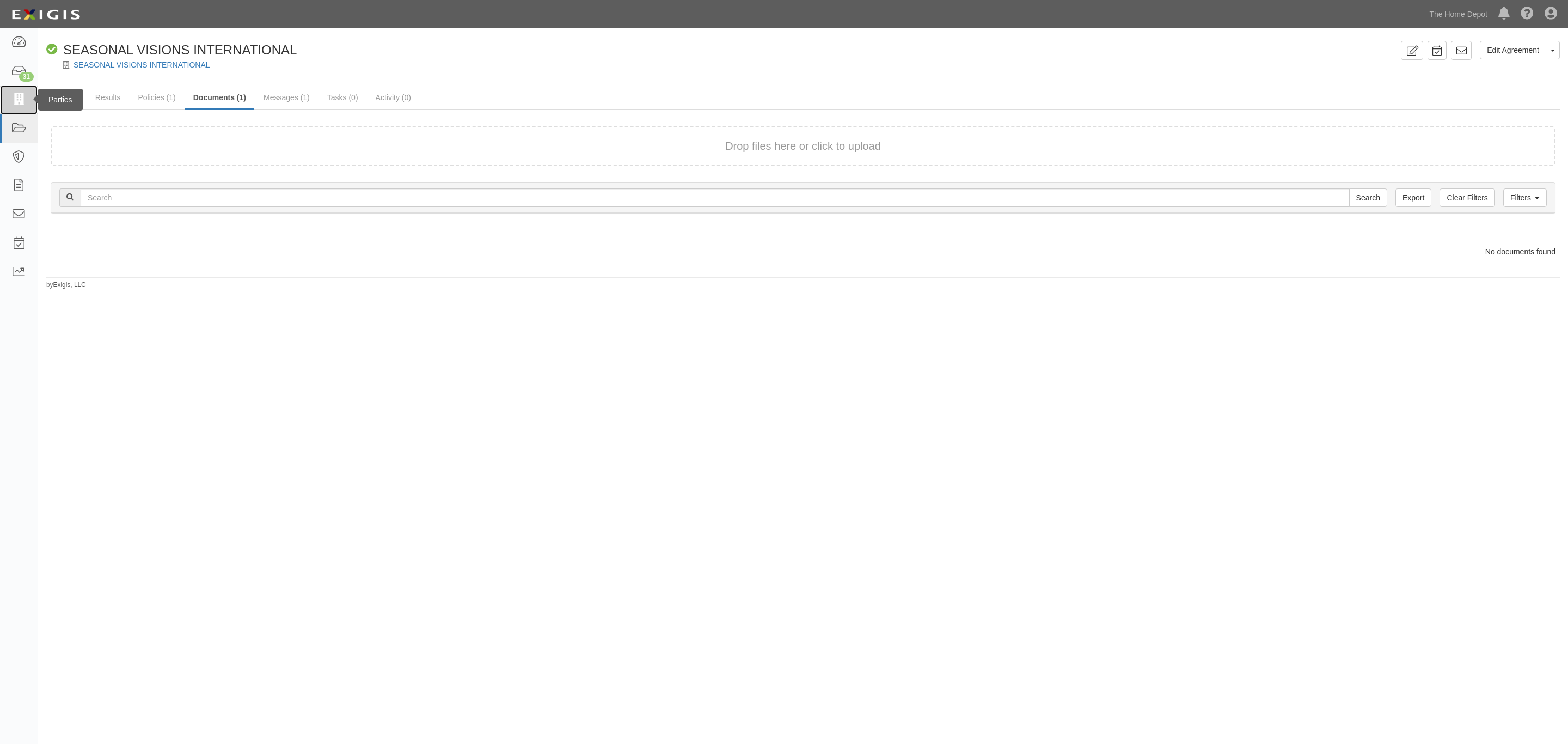
click at [16, 91] on link at bounding box center [19, 99] width 38 height 29
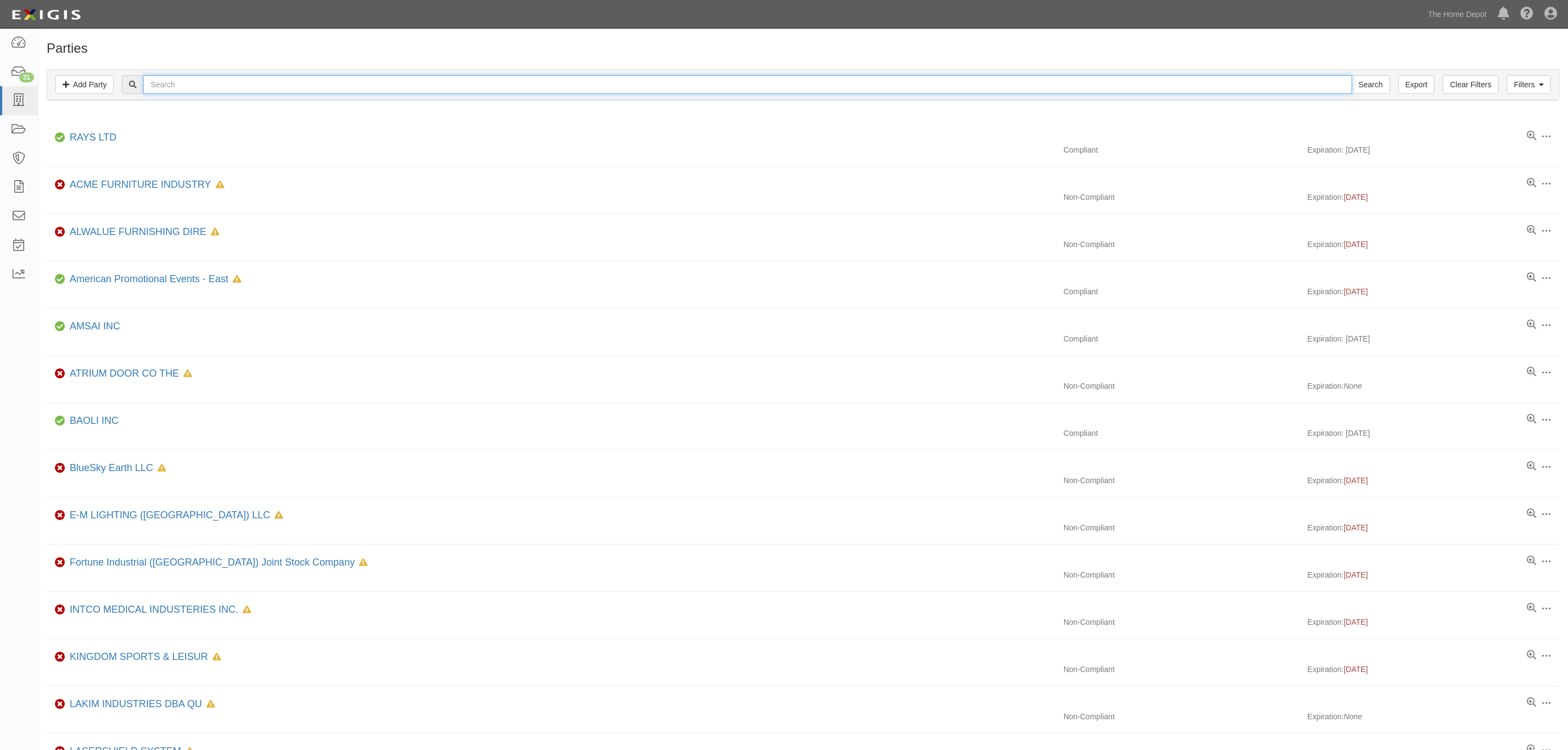
click at [193, 92] on input "text" at bounding box center [747, 84] width 1209 height 18
type input "seasonal vision"
click at [1376, 76] on input "Search" at bounding box center [1371, 84] width 38 height 18
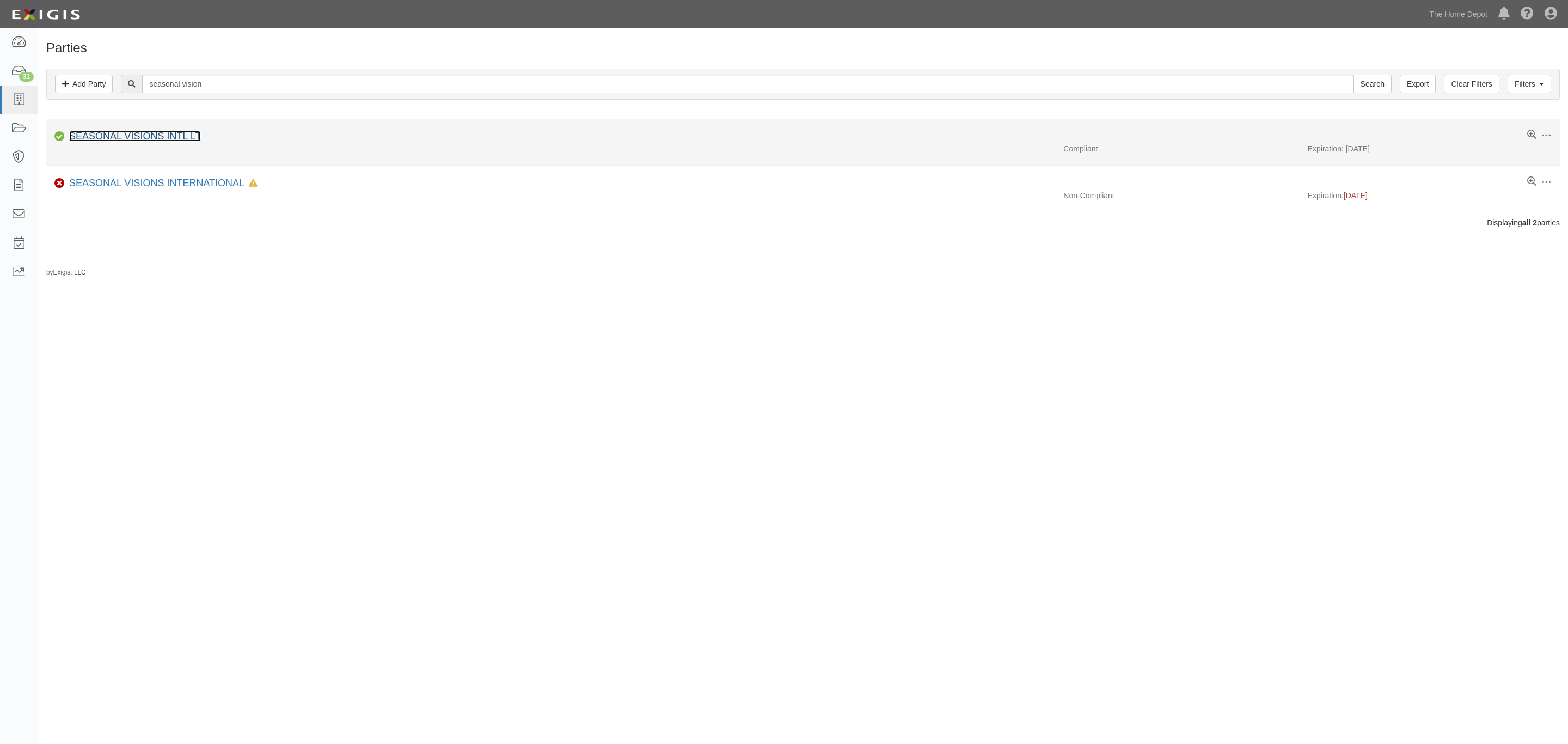
click at [139, 136] on link "SEASONAL VISIONS INTL LT" at bounding box center [135, 136] width 132 height 11
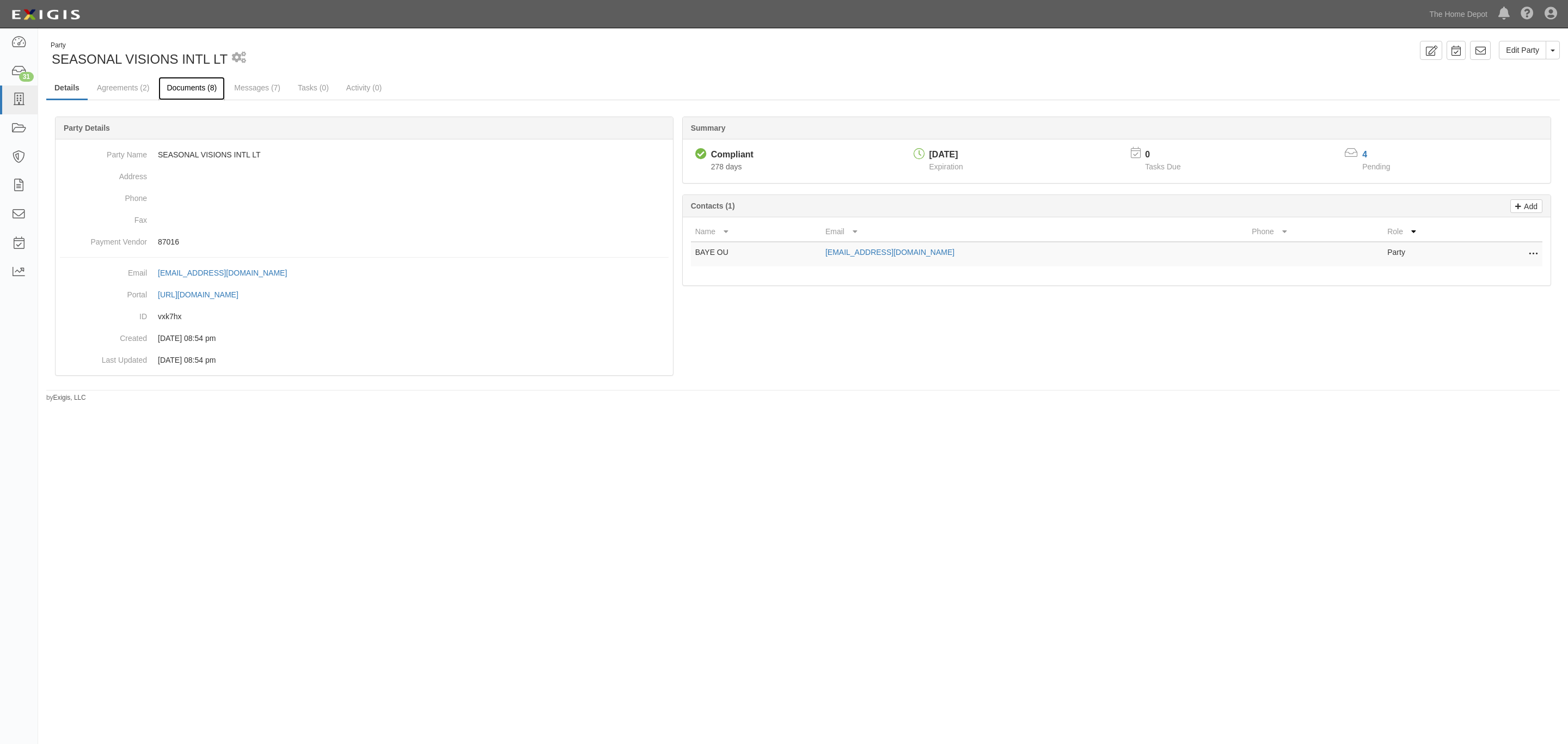
click at [208, 88] on link "Documents (8)" at bounding box center [191, 89] width 66 height 24
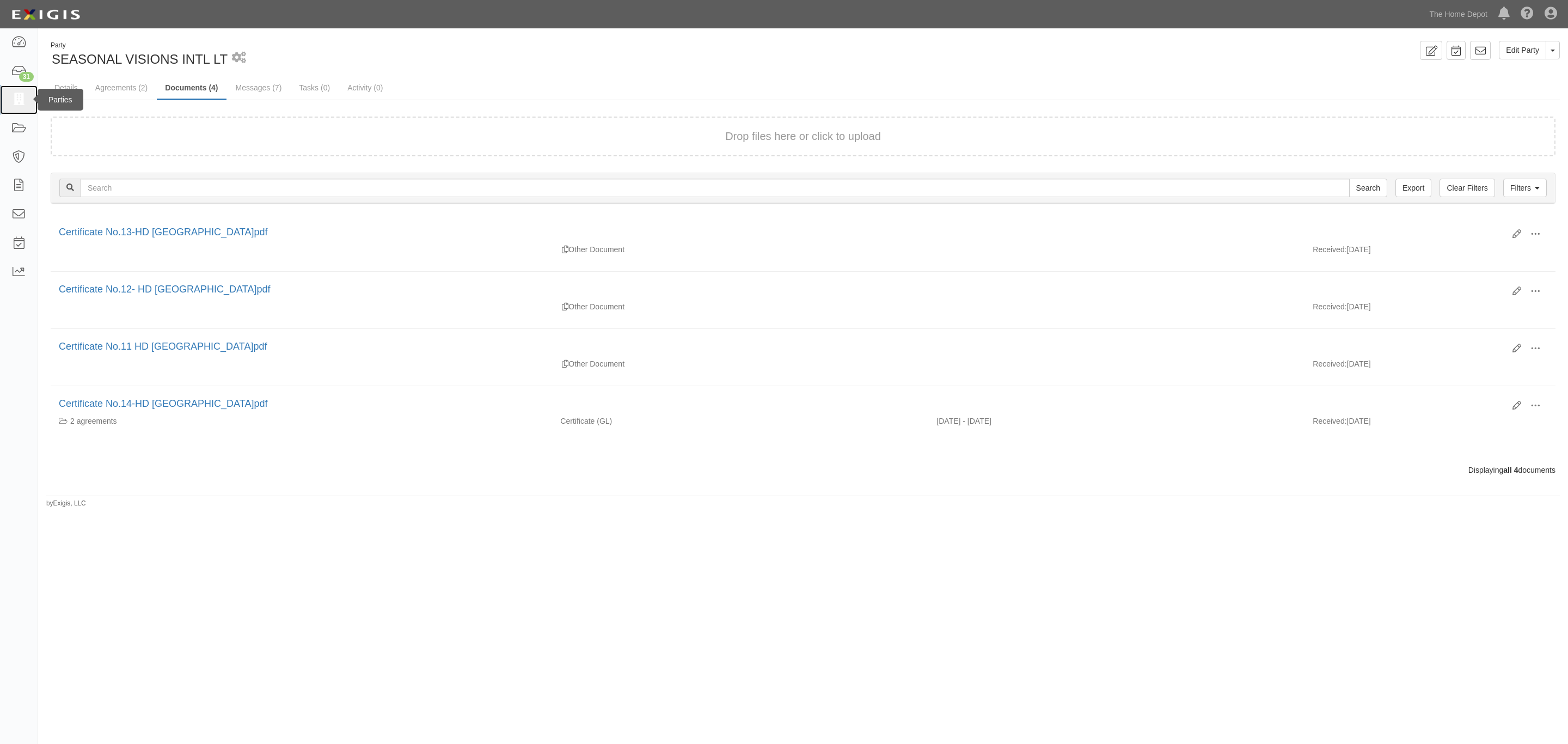
click at [18, 108] on link at bounding box center [19, 99] width 38 height 29
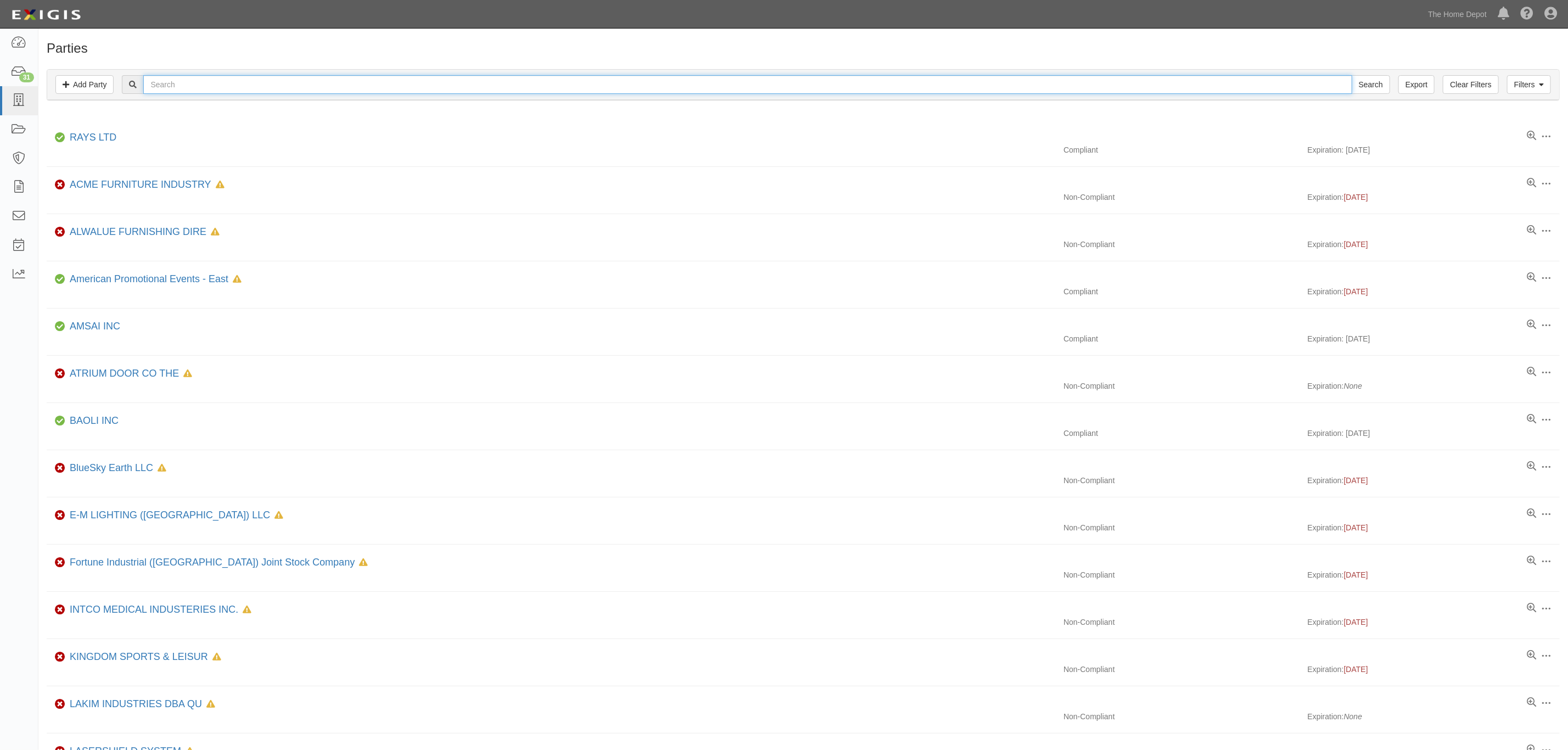
click at [164, 86] on input "text" at bounding box center [747, 84] width 1209 height 18
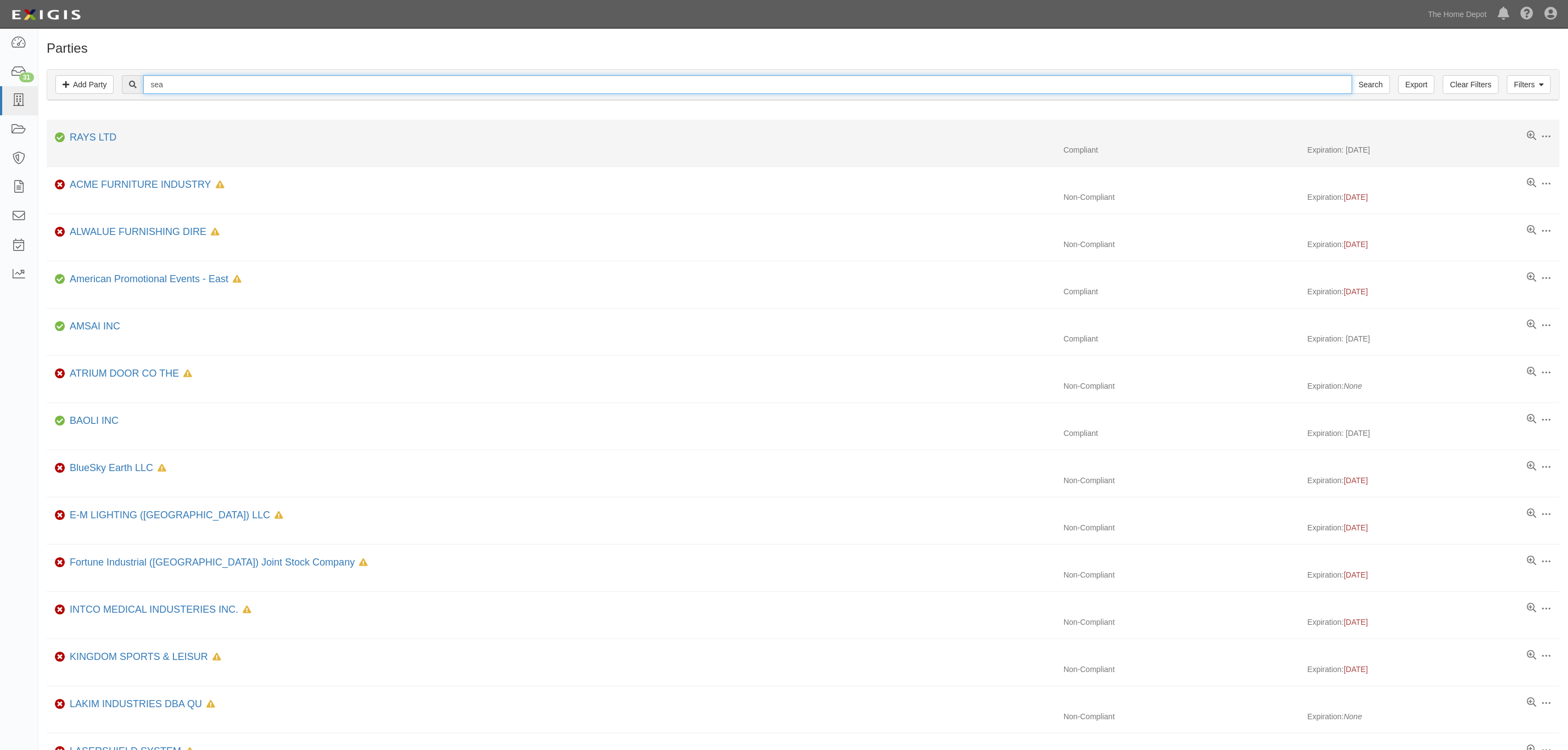
type input "seasonal vision"
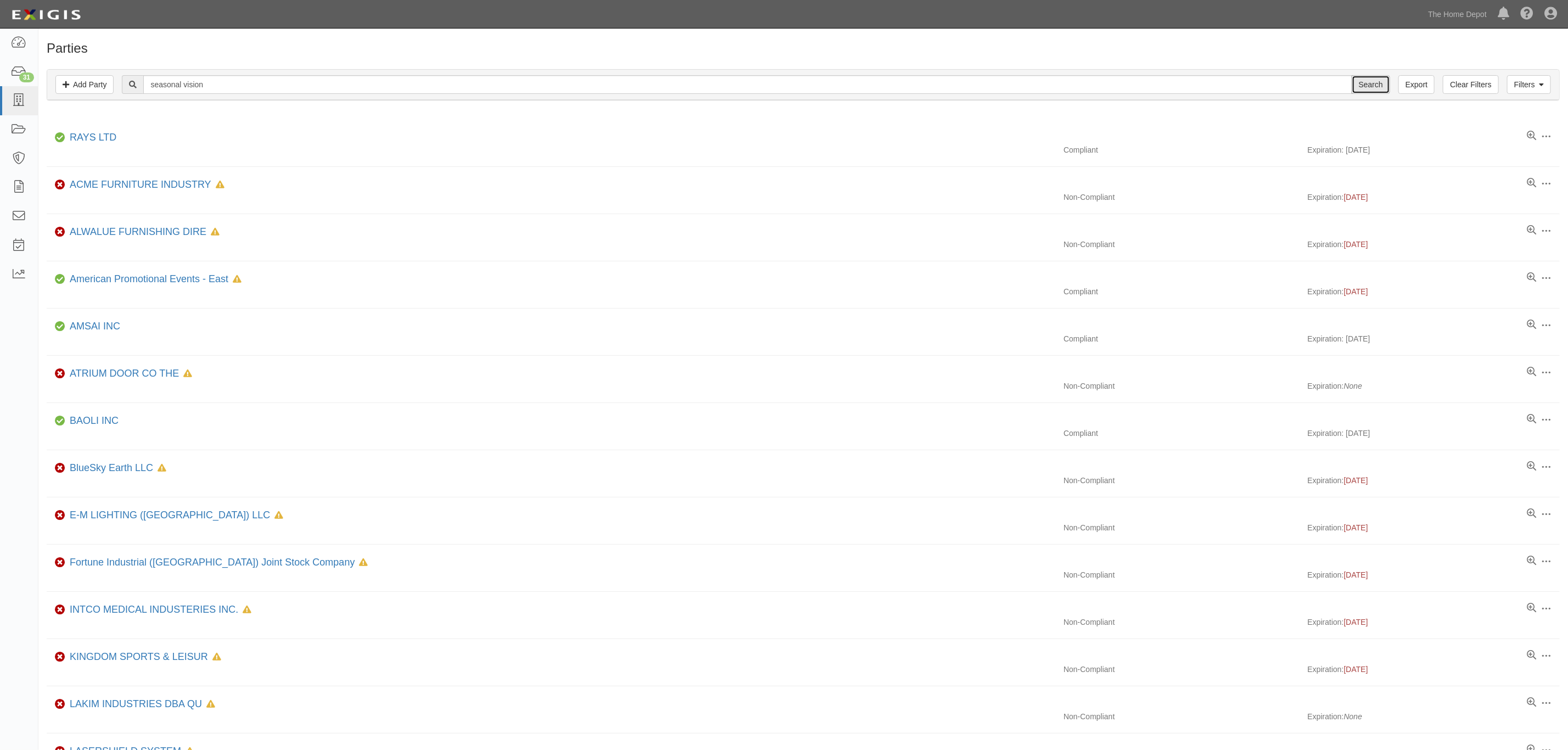
click at [1359, 89] on input "Search" at bounding box center [1371, 84] width 38 height 18
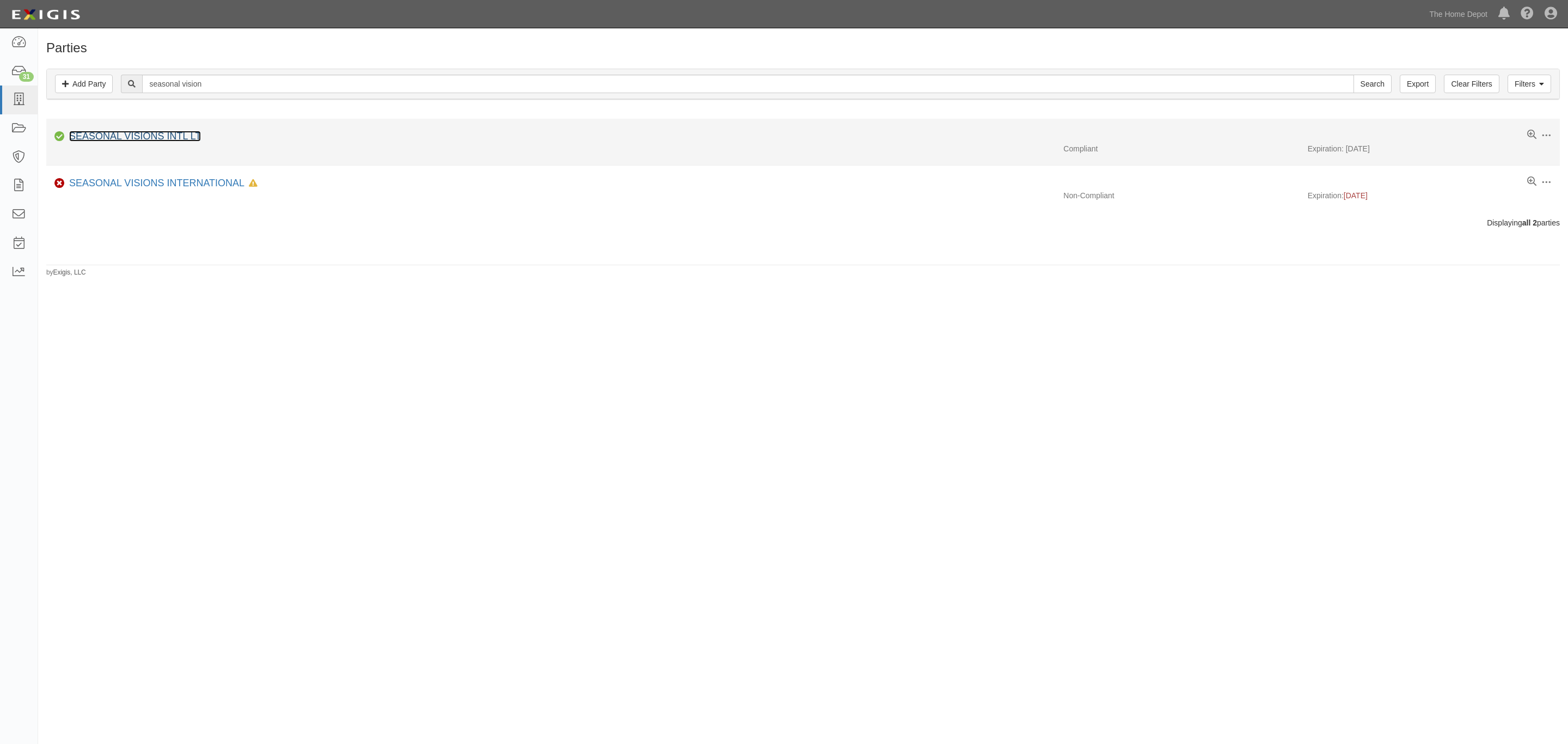
click at [156, 138] on link "SEASONAL VISIONS INTL LT" at bounding box center [135, 136] width 132 height 11
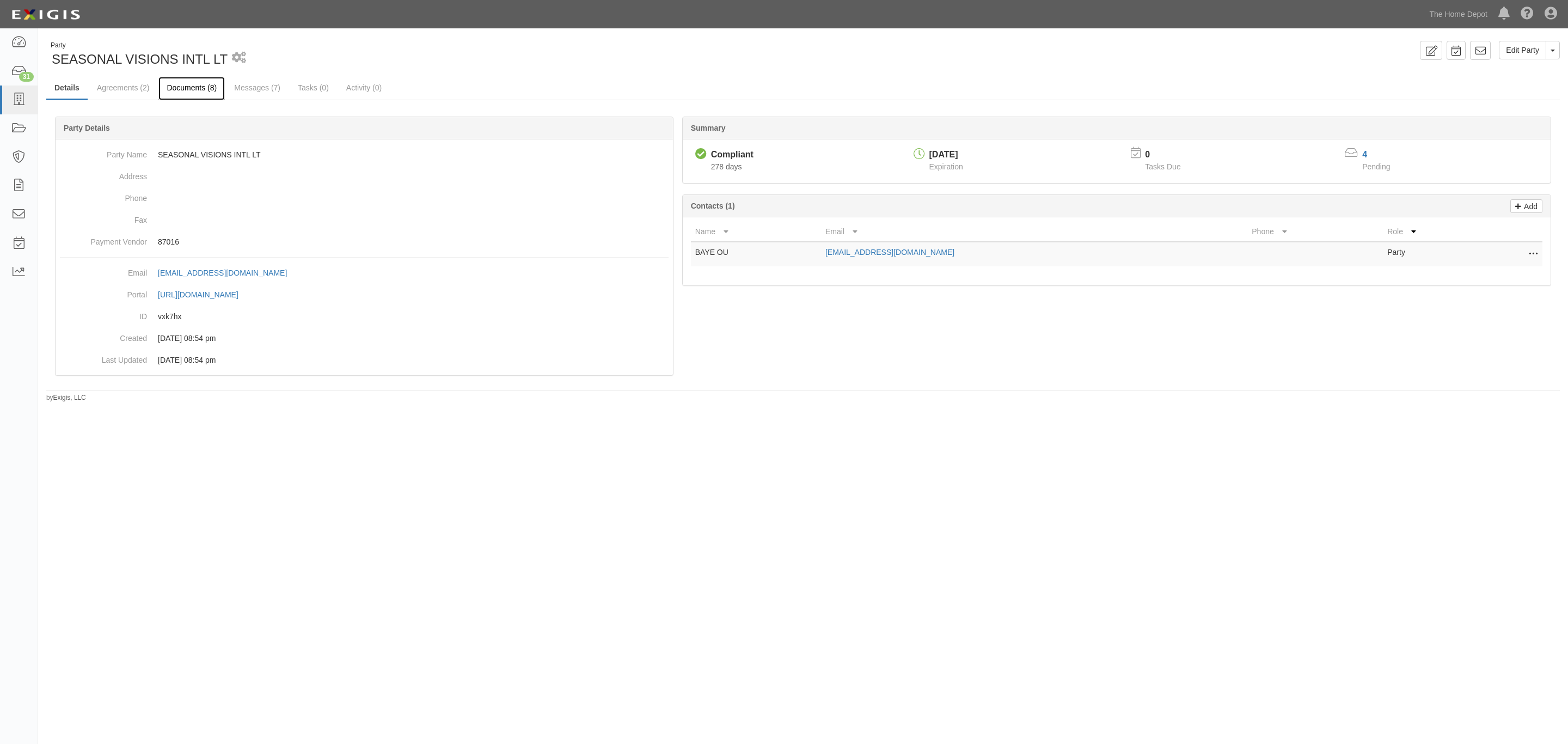
click at [211, 93] on link "Documents (8)" at bounding box center [191, 89] width 66 height 24
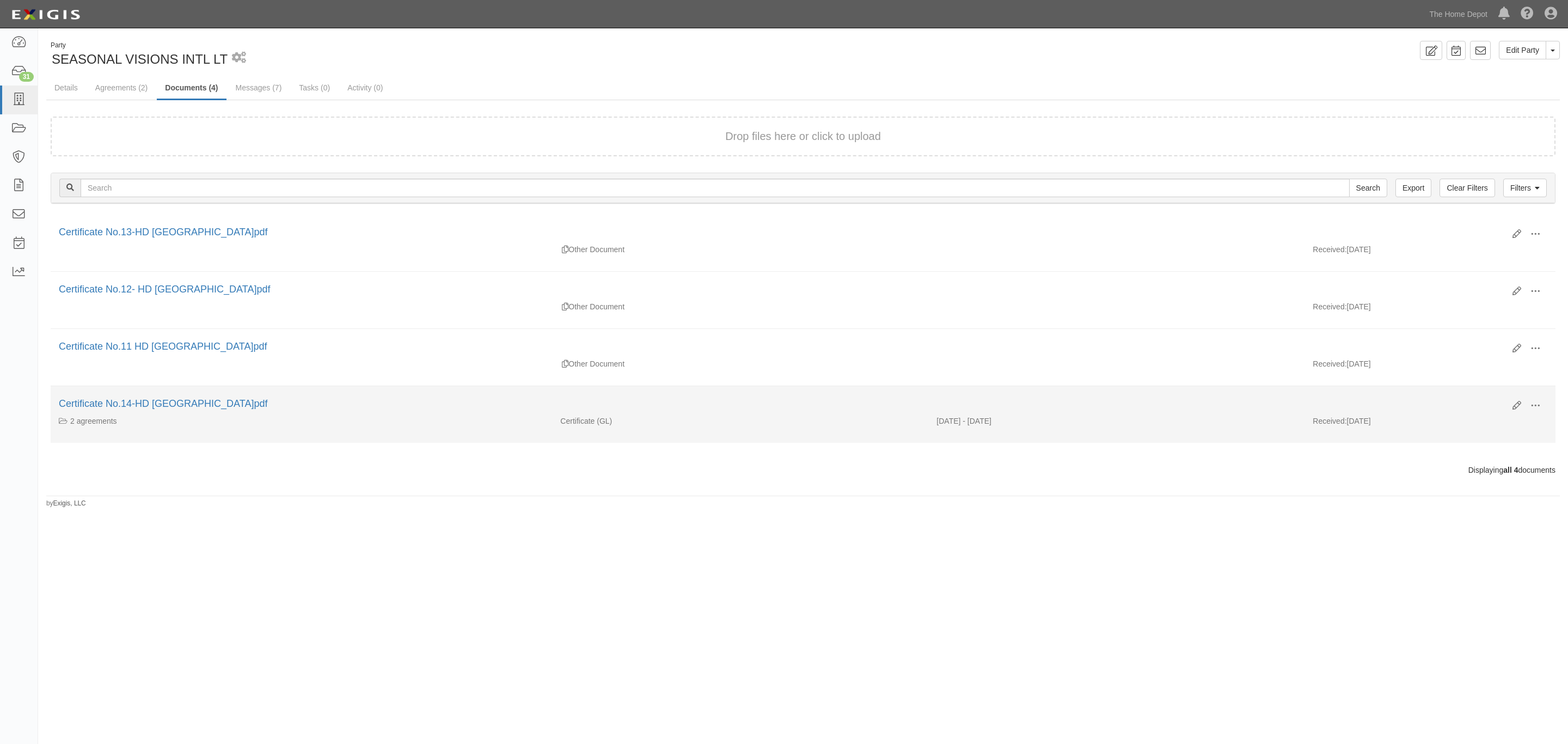
click at [1016, 426] on div "[DATE] - [DATE]" at bounding box center [1116, 421] width 376 height 11
click at [933, 425] on div "[DATE] - [DATE]" at bounding box center [1116, 421] width 376 height 11
drag, startPoint x: 923, startPoint y: 429, endPoint x: 1028, endPoint y: 433, distance: 105.1
click at [1028, 432] on div "2 agreements Certificate (GL) [DATE] - [DATE] Received: [DATE]" at bounding box center [803, 423] width 1504 height 16
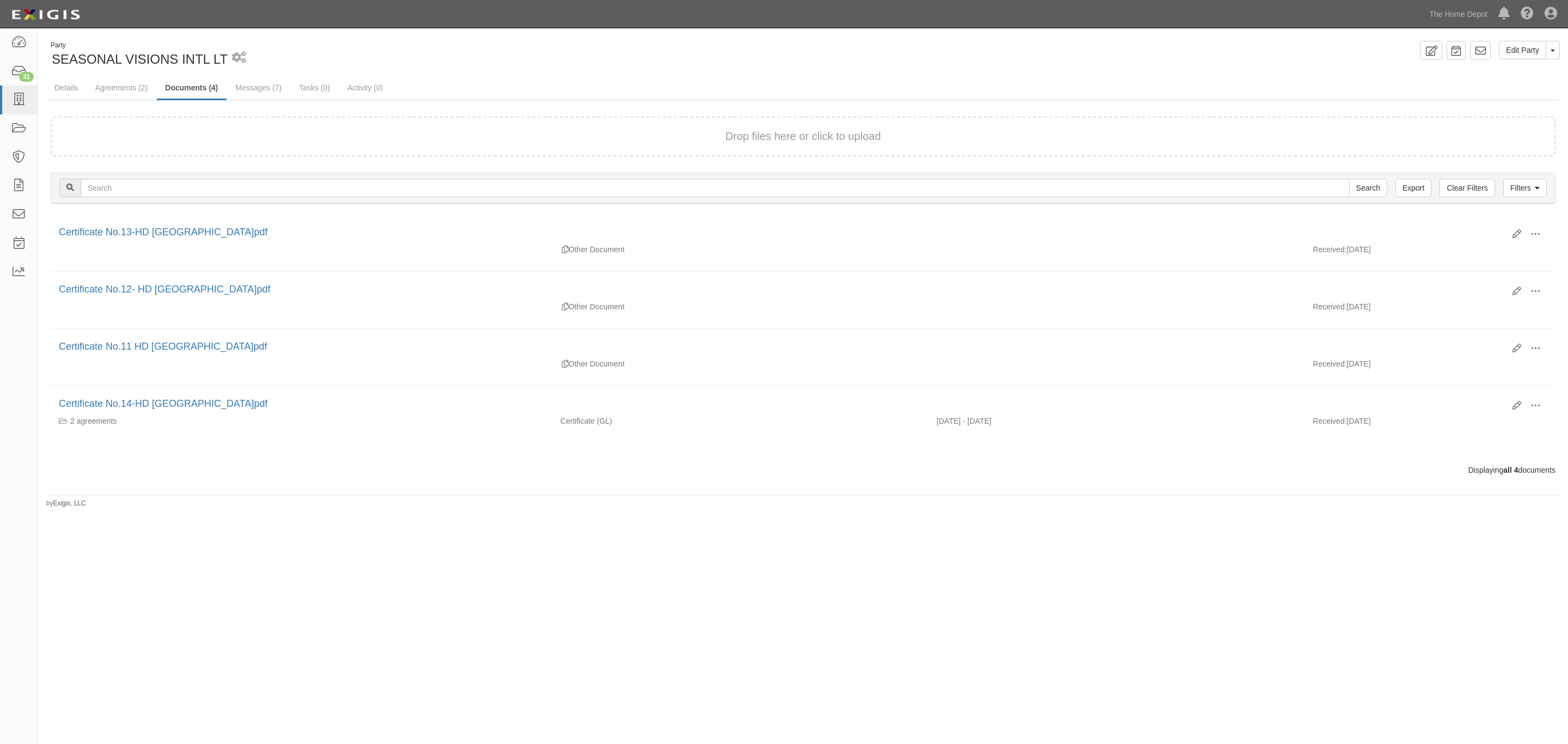
click at [1183, 72] on div "Party SEASONAL VISIONS INTL LT 1 scheduled workflow Edit Party Toggle Party Dro…" at bounding box center [803, 274] width 1529 height 467
